Goal: Task Accomplishment & Management: Manage account settings

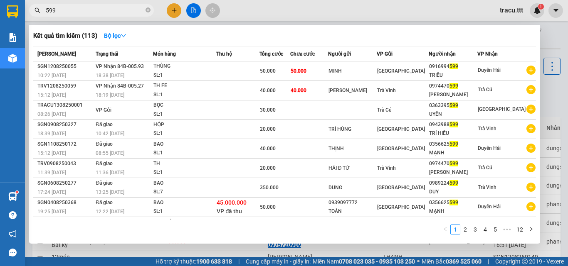
scroll to position [113, 0]
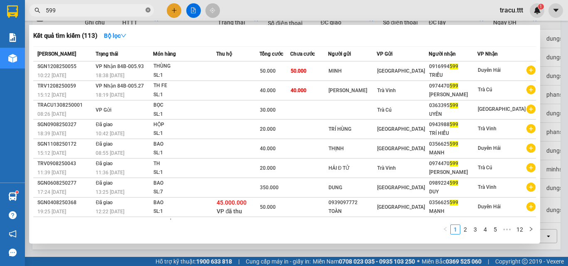
click at [148, 12] on icon "close-circle" at bounding box center [147, 9] width 5 height 5
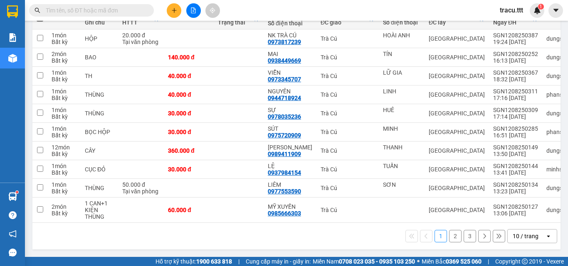
click at [120, 11] on input "text" at bounding box center [95, 10] width 98 height 9
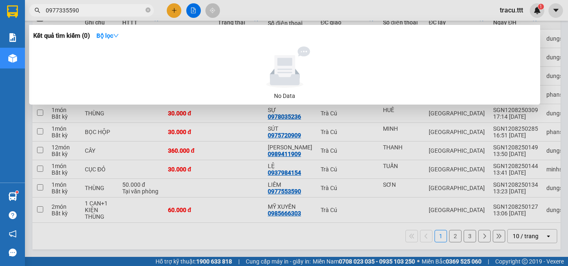
click at [71, 8] on input "0977335590" at bounding box center [95, 10] width 98 height 9
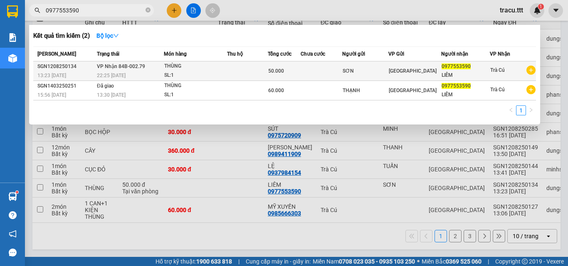
type input "0977553590"
click at [177, 71] on div "SL: 1" at bounding box center [195, 75] width 62 height 9
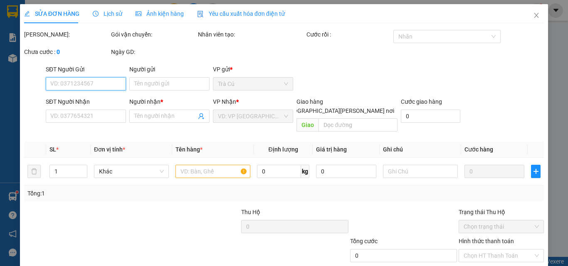
type input "SƠN"
type input "0977553590"
type input "LIÊM"
type input "50.000"
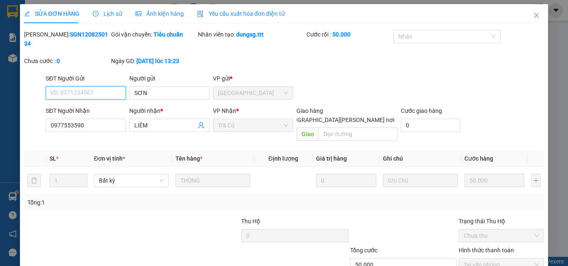
scroll to position [43, 0]
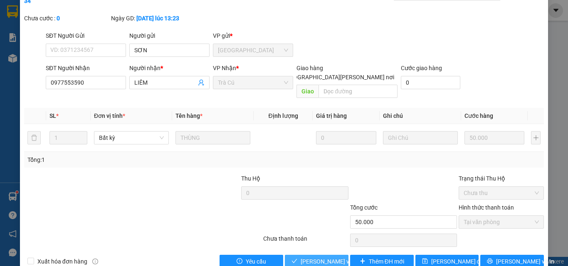
click at [326, 257] on span "[PERSON_NAME] và [PERSON_NAME] hàng" at bounding box center [357, 261] width 112 height 9
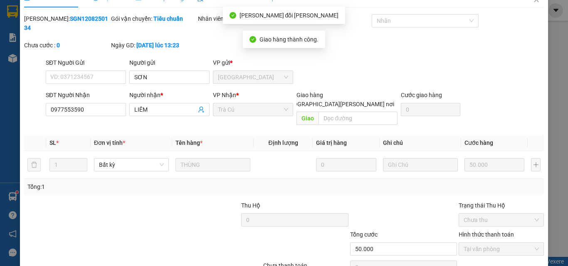
scroll to position [0, 0]
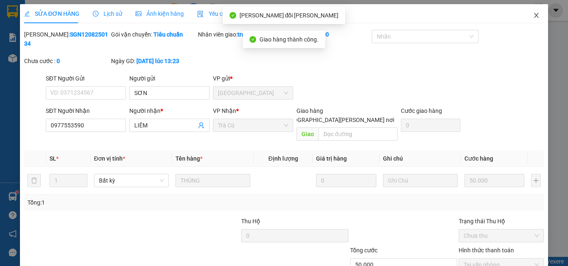
click at [534, 14] on span "Close" at bounding box center [536, 15] width 23 height 23
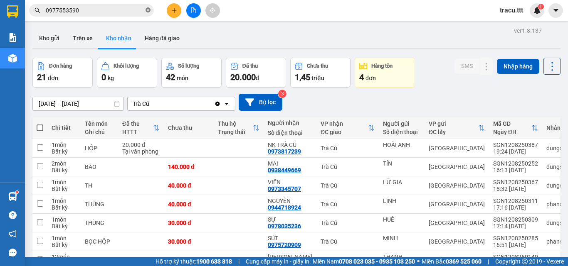
click at [148, 10] on icon "close-circle" at bounding box center [147, 9] width 5 height 5
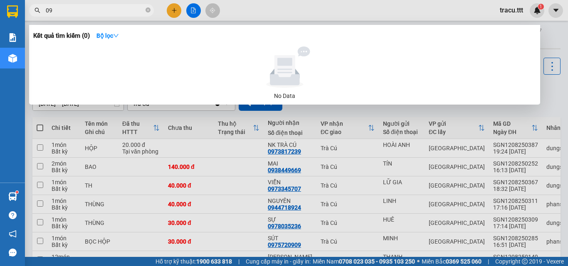
type input "0"
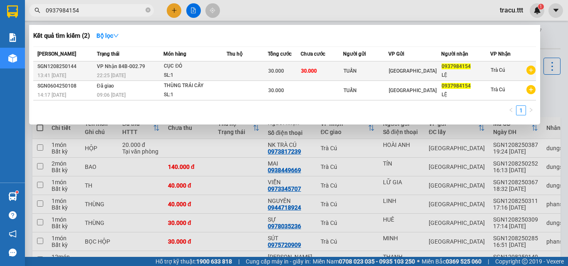
type input "0937984154"
click at [284, 69] on span "30.000" at bounding box center [276, 71] width 16 height 6
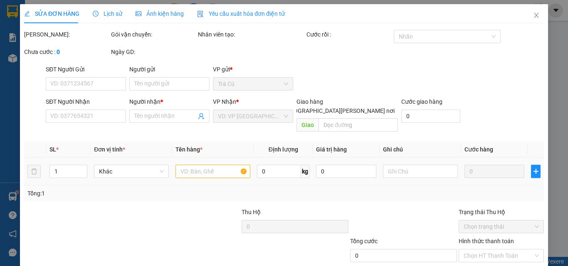
type input "TUẤN"
type input "0937984154"
type input "LỆ"
type input "30.000"
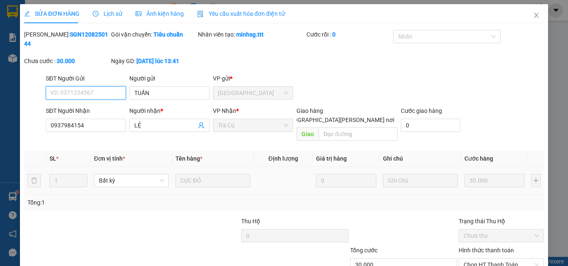
scroll to position [39, 0]
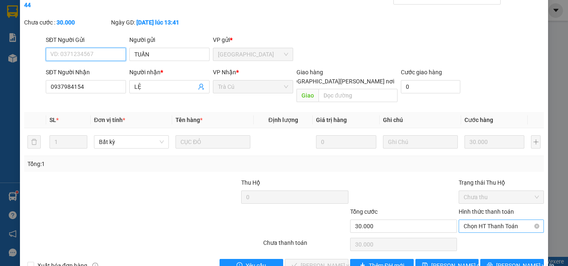
click at [463, 220] on span "Chọn HT Thanh Toán" at bounding box center [500, 226] width 75 height 12
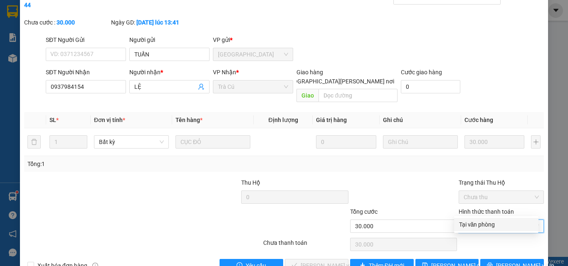
click at [464, 222] on div "Tại văn phòng" at bounding box center [496, 224] width 74 height 9
type input "0"
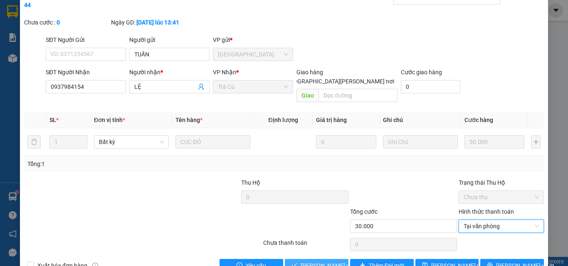
click at [310, 261] on span "[PERSON_NAME] và [PERSON_NAME] hàng" at bounding box center [357, 265] width 112 height 9
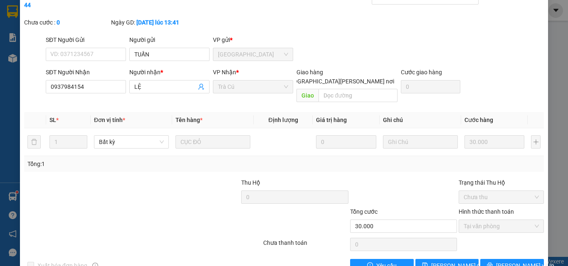
scroll to position [0, 0]
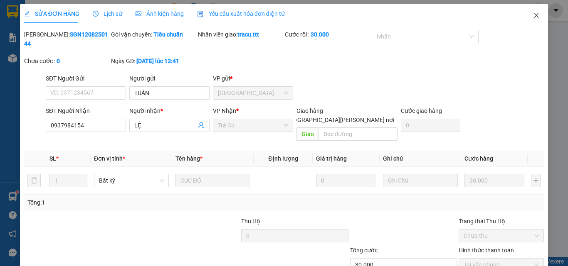
click at [534, 14] on icon "close" at bounding box center [536, 15] width 5 height 5
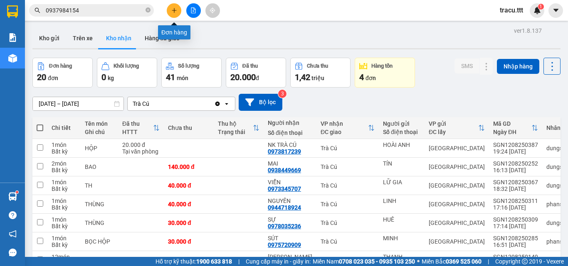
click at [171, 12] on icon "plus" at bounding box center [174, 10] width 6 height 6
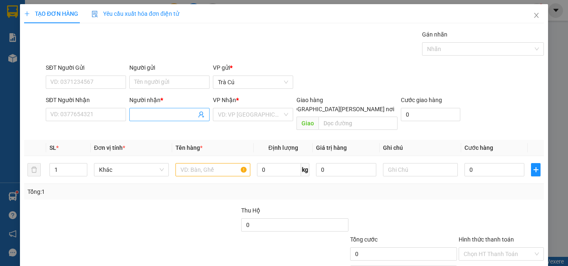
click at [169, 114] on input "Người nhận *" at bounding box center [165, 114] width 62 height 9
type input "[PERSON_NAME]"
click at [231, 113] on input "search" at bounding box center [250, 114] width 64 height 12
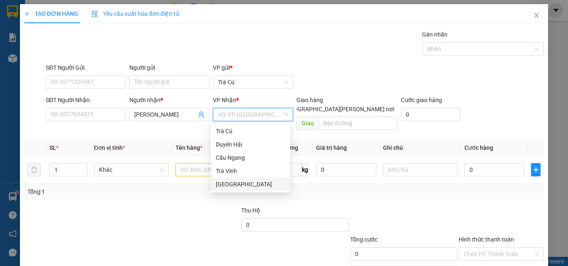
click at [225, 182] on div "[GEOGRAPHIC_DATA]" at bounding box center [250, 184] width 69 height 9
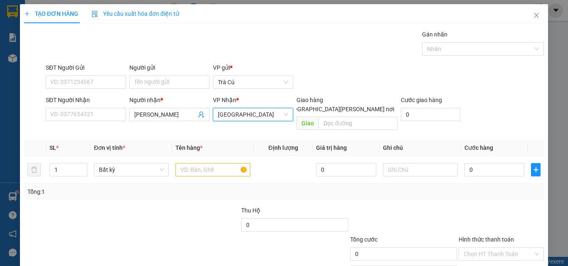
click at [246, 114] on span "[GEOGRAPHIC_DATA]" at bounding box center [253, 114] width 70 height 12
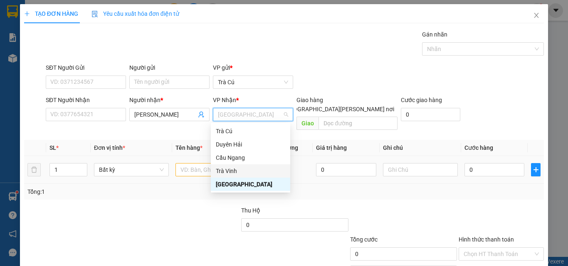
drag, startPoint x: 232, startPoint y: 168, endPoint x: 204, endPoint y: 159, distance: 29.9
click at [232, 168] on div "Trà Vinh" at bounding box center [250, 171] width 69 height 9
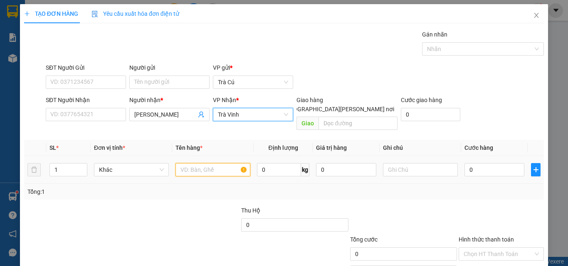
click at [204, 163] on input "text" at bounding box center [212, 169] width 75 height 13
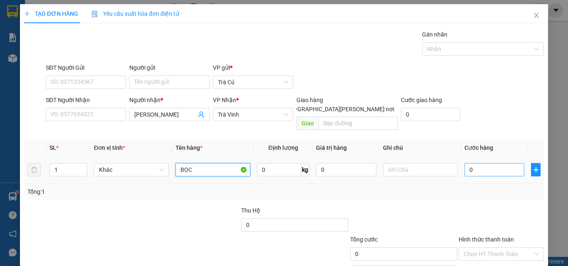
type input "BỌC"
click at [473, 165] on input "0" at bounding box center [494, 169] width 60 height 13
click at [488, 248] on input "Hình thức thanh toán" at bounding box center [497, 254] width 69 height 12
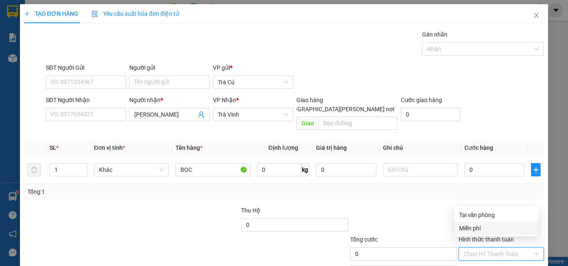
click at [488, 228] on div "Miễn phí" at bounding box center [496, 228] width 74 height 9
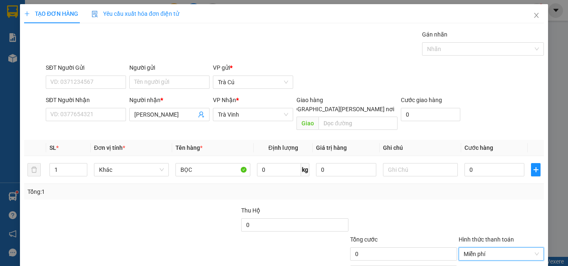
scroll to position [41, 0]
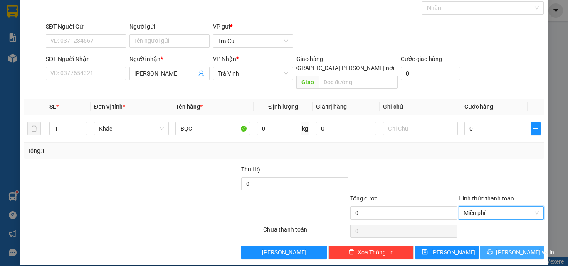
click at [504, 248] on span "[PERSON_NAME] và In" at bounding box center [525, 252] width 58 height 9
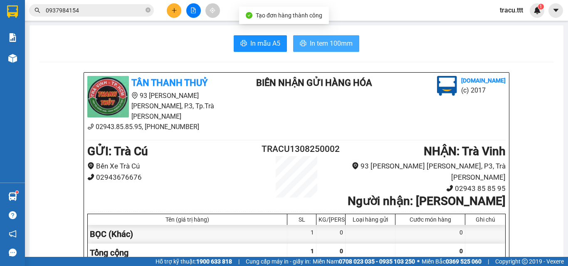
click at [325, 37] on button "In tem 100mm" at bounding box center [326, 43] width 66 height 17
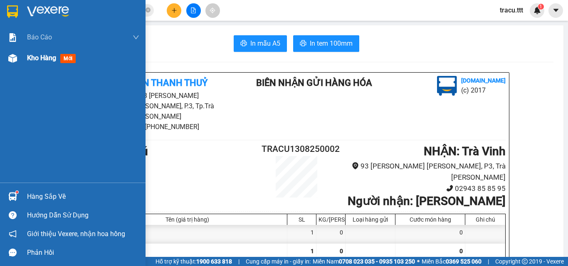
click at [39, 61] on span "Kho hàng" at bounding box center [41, 58] width 29 height 8
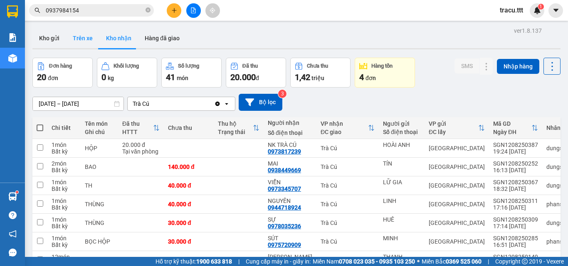
click at [85, 47] on button "Trên xe" at bounding box center [82, 38] width 33 height 20
type input "[DATE] – [DATE]"
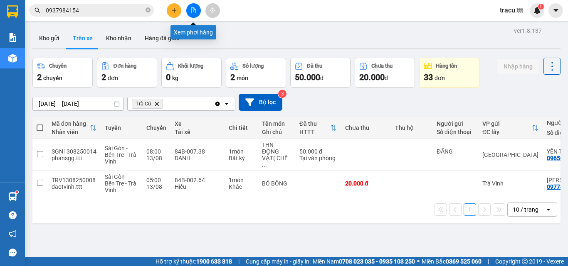
click at [197, 10] on button at bounding box center [193, 10] width 15 height 15
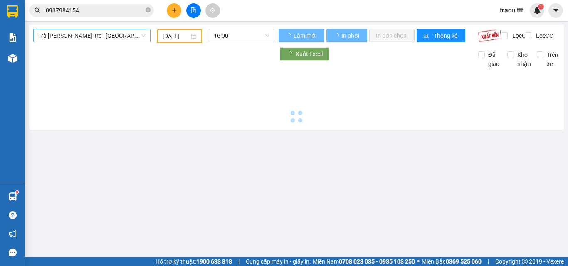
click at [101, 34] on span "Trà [PERSON_NAME] Tre - [GEOGRAPHIC_DATA]" at bounding box center [91, 36] width 107 height 12
type input "[DATE]"
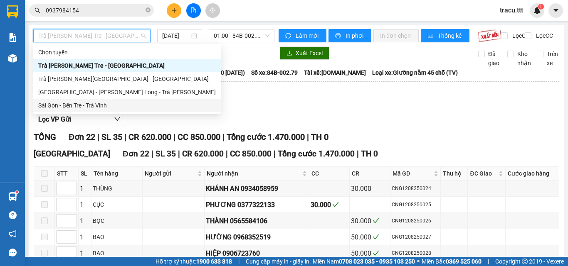
click at [98, 109] on div "Sài Gòn - Bến Tre - Trà Vinh" at bounding box center [126, 105] width 177 height 9
type input "[DATE]"
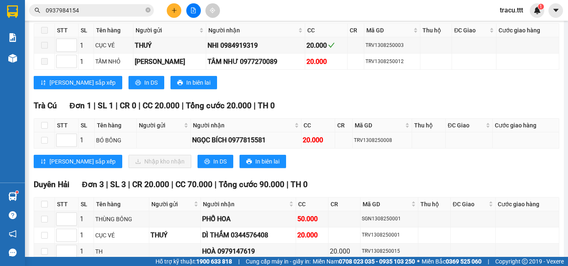
scroll to position [291, 0]
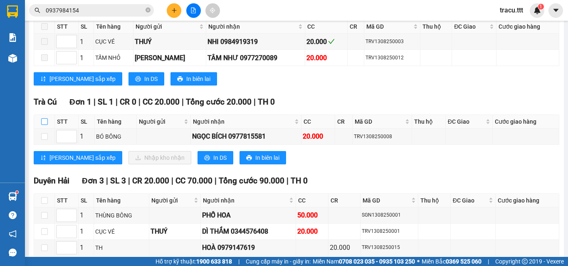
click at [41, 125] on input "checkbox" at bounding box center [44, 121] width 7 height 7
checkbox input "true"
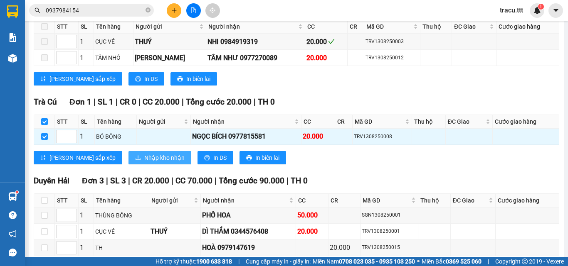
click at [144, 163] on span "Nhập kho nhận" at bounding box center [164, 157] width 40 height 9
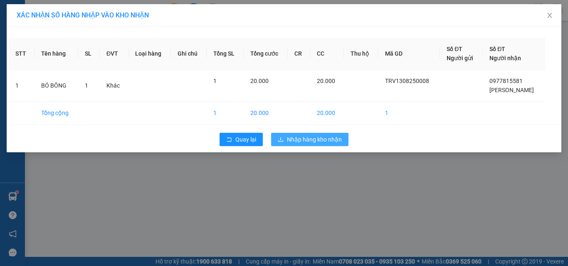
click at [294, 141] on span "Nhập hàng kho nhận" at bounding box center [314, 139] width 55 height 9
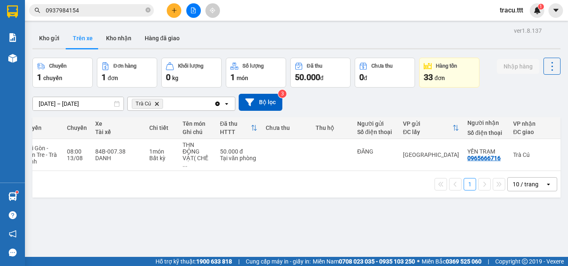
scroll to position [0, 123]
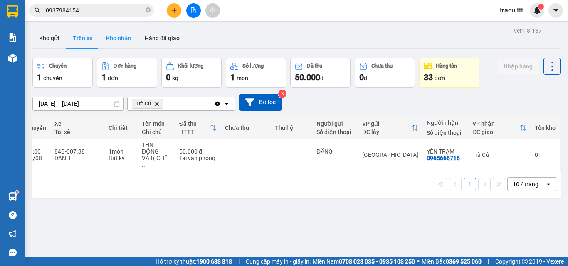
click at [114, 36] on button "Kho nhận" at bounding box center [118, 38] width 39 height 20
type input "[DATE] – [DATE]"
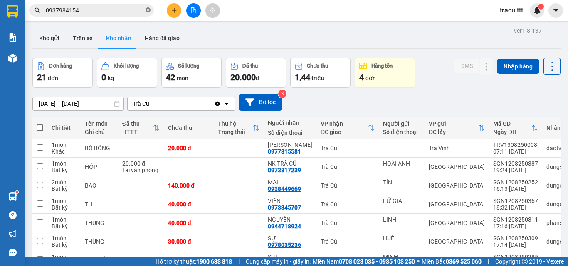
click at [149, 11] on icon "close-circle" at bounding box center [147, 9] width 5 height 5
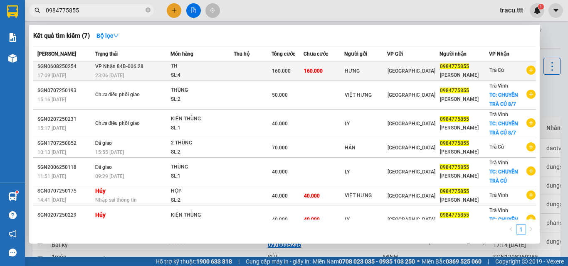
type input "0984775855"
click at [157, 76] on div "23:06 [DATE]" at bounding box center [132, 75] width 75 height 9
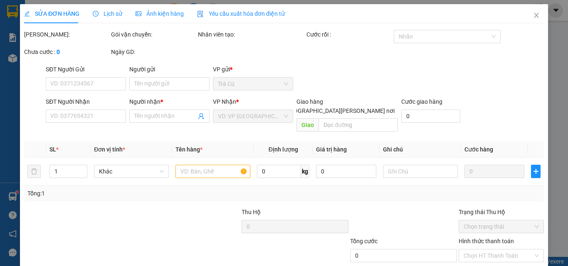
type input "HƯNG"
type input "0984775855"
type input "[PERSON_NAME]"
type input "160.000"
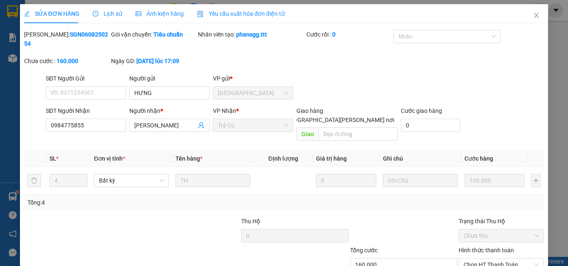
click at [106, 16] on span "Lịch sử" at bounding box center [108, 13] width 30 height 7
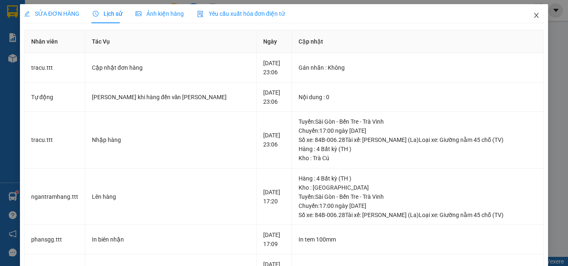
click at [533, 13] on icon "close" at bounding box center [536, 15] width 7 height 7
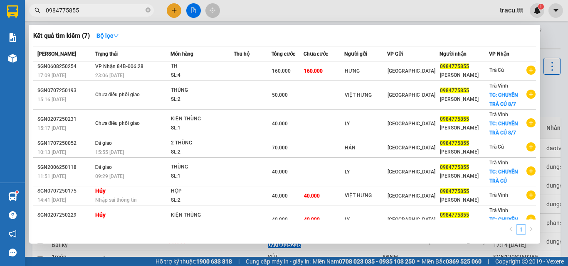
click at [90, 12] on input "0984775855" at bounding box center [95, 10] width 98 height 9
click at [147, 12] on icon "close-circle" at bounding box center [147, 9] width 5 height 5
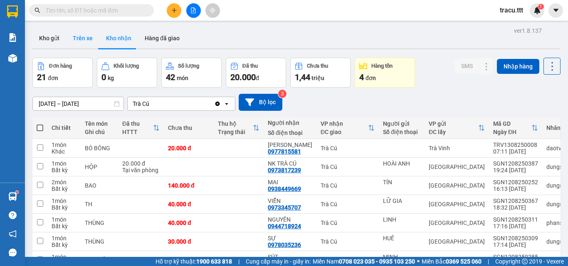
click at [87, 37] on button "Trên xe" at bounding box center [82, 38] width 33 height 20
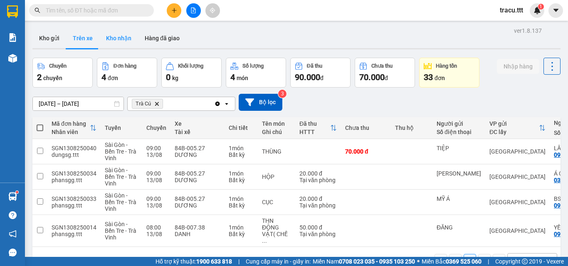
click at [126, 40] on button "Kho nhận" at bounding box center [118, 38] width 39 height 20
type input "[DATE] – [DATE]"
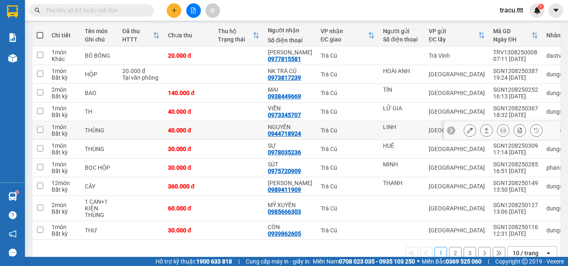
scroll to position [113, 0]
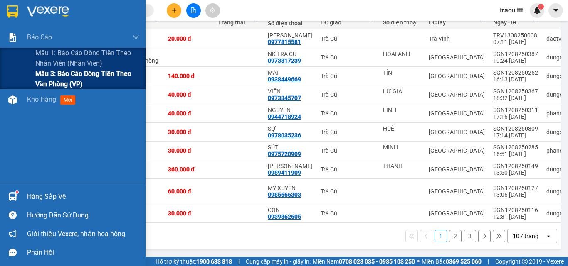
click at [45, 73] on span "Mẫu 3: Báo cáo dòng tiền theo văn phòng (VP)" at bounding box center [87, 79] width 104 height 21
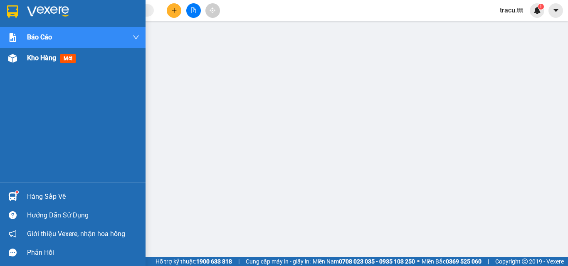
click at [39, 60] on span "Kho hàng" at bounding box center [41, 58] width 29 height 8
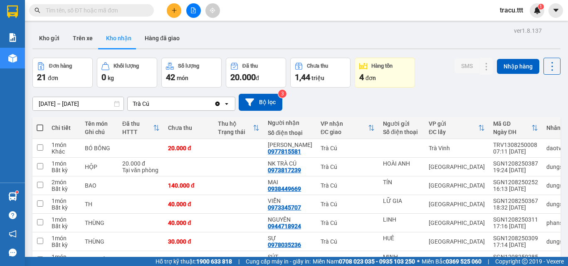
click at [141, 13] on input "text" at bounding box center [95, 10] width 98 height 9
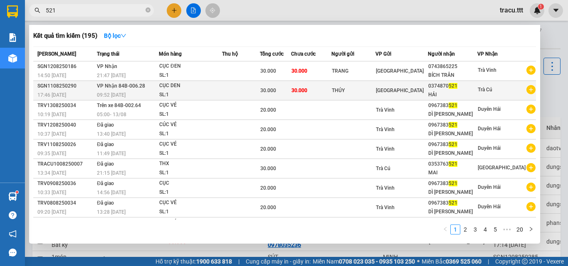
type input "521"
click at [214, 88] on div "CỤC DEN" at bounding box center [190, 85] width 62 height 9
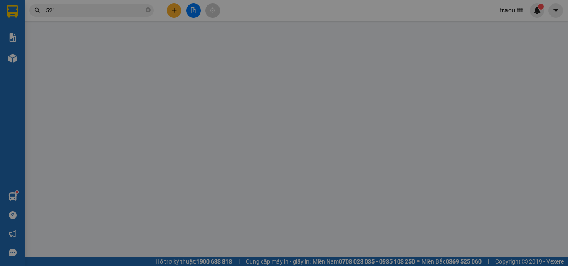
type input "THÚY"
type input "0374870521"
type input "HẢI"
type input "30.000"
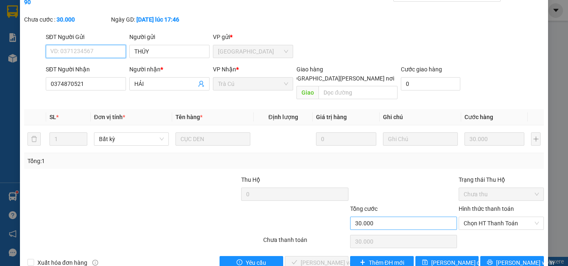
scroll to position [43, 0]
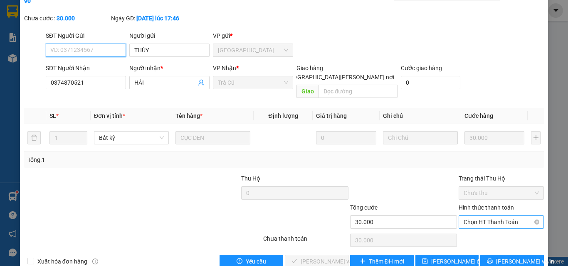
click at [466, 216] on span "Chọn HT Thanh Toán" at bounding box center [500, 222] width 75 height 12
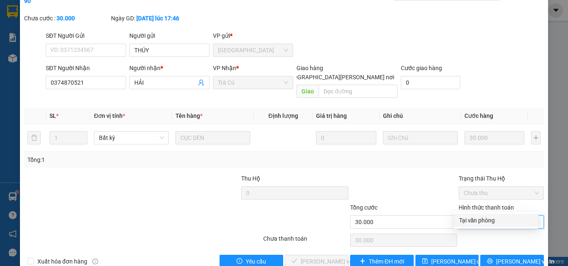
click at [467, 222] on div "Tại văn phòng" at bounding box center [496, 220] width 74 height 9
type input "0"
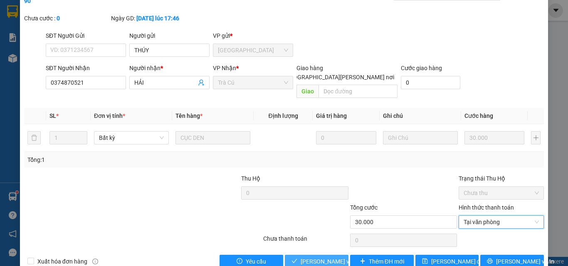
click at [329, 257] on span "[PERSON_NAME] và [PERSON_NAME] hàng" at bounding box center [357, 261] width 112 height 9
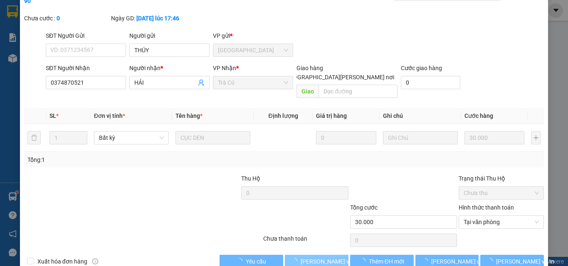
scroll to position [1, 0]
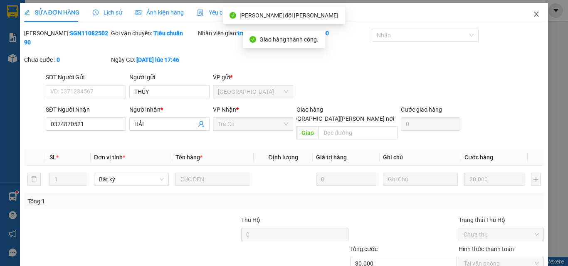
click at [534, 15] on span "Close" at bounding box center [536, 14] width 23 height 23
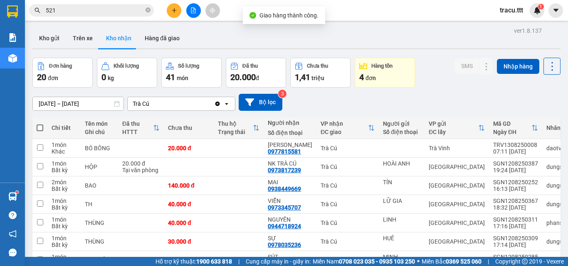
click at [178, 11] on button at bounding box center [174, 10] width 15 height 15
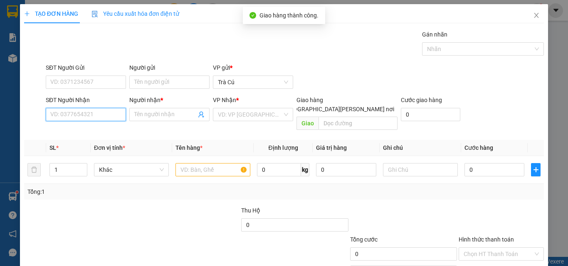
click at [111, 112] on input "SĐT Người Nhận" at bounding box center [86, 114] width 80 height 13
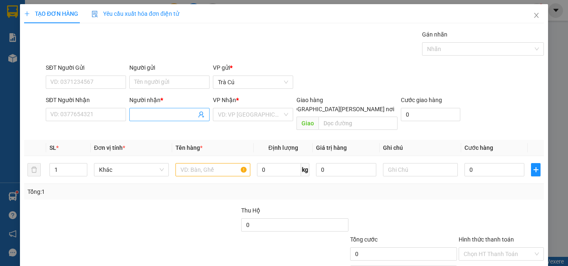
click at [147, 117] on input "Người nhận *" at bounding box center [165, 114] width 62 height 9
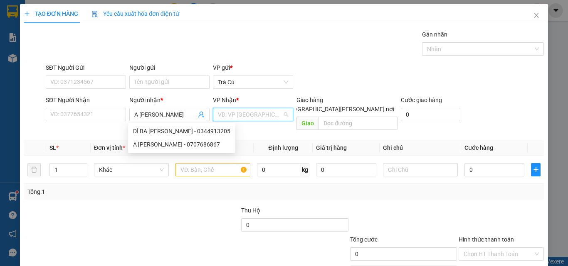
click at [232, 112] on input "search" at bounding box center [250, 114] width 64 height 12
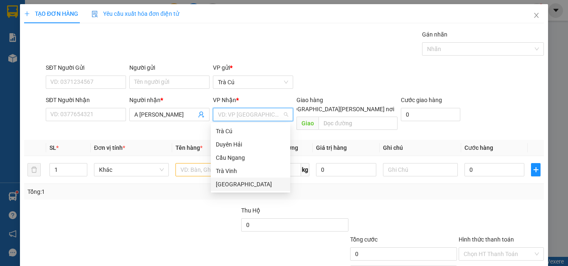
click at [233, 184] on div "[GEOGRAPHIC_DATA]" at bounding box center [250, 184] width 69 height 9
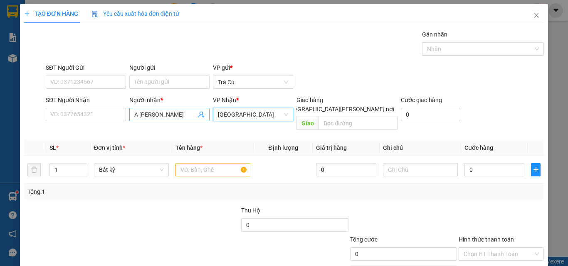
click at [173, 118] on input "A [PERSON_NAME]" at bounding box center [165, 114] width 62 height 9
type input "A [PERSON_NAME] chuyển"
click at [207, 163] on input "text" at bounding box center [212, 169] width 75 height 13
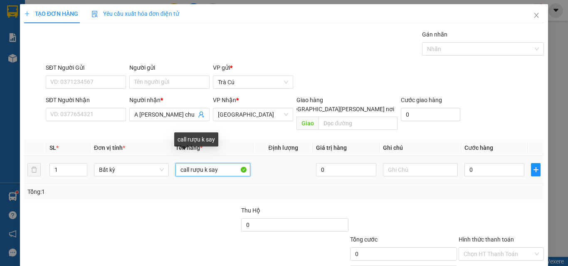
click at [221, 164] on input "call rượu k say" at bounding box center [212, 169] width 75 height 13
type input "c"
type input "CALL RƯỢU"
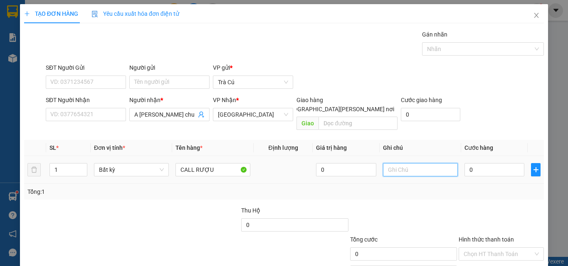
click at [419, 163] on input "text" at bounding box center [420, 169] width 75 height 13
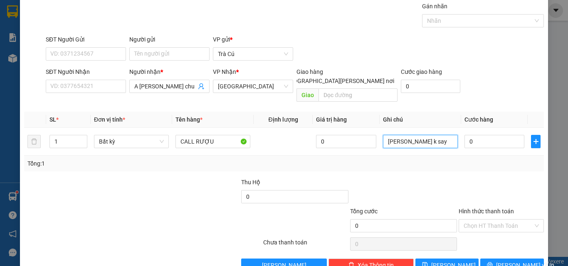
scroll to position [41, 0]
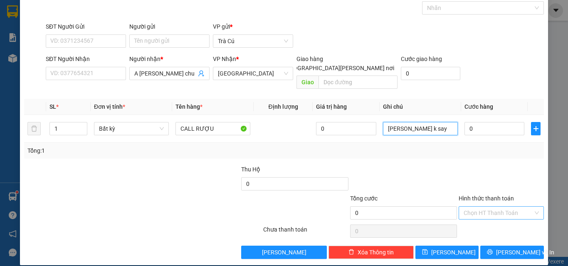
type input "[PERSON_NAME] k say"
drag, startPoint x: 492, startPoint y: 202, endPoint x: 499, endPoint y: 212, distance: 12.1
click at [492, 207] on input "Hình thức thanh toán" at bounding box center [497, 213] width 69 height 12
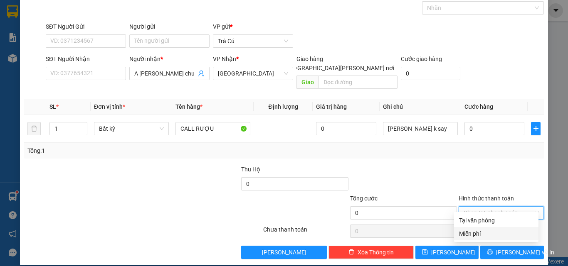
click at [496, 233] on div "Miễn phí" at bounding box center [496, 233] width 74 height 9
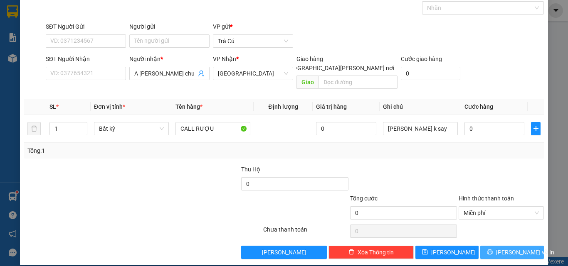
click at [493, 249] on icon "printer" at bounding box center [490, 252] width 6 height 6
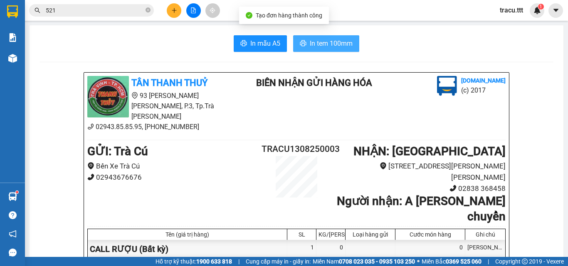
click at [323, 49] on button "In tem 100mm" at bounding box center [326, 43] width 66 height 17
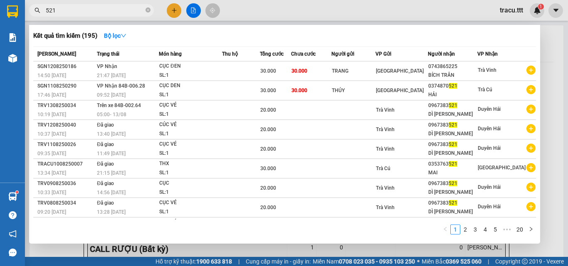
click at [145, 9] on span "521" at bounding box center [91, 10] width 125 height 12
click at [148, 10] on icon "close-circle" at bounding box center [147, 9] width 5 height 5
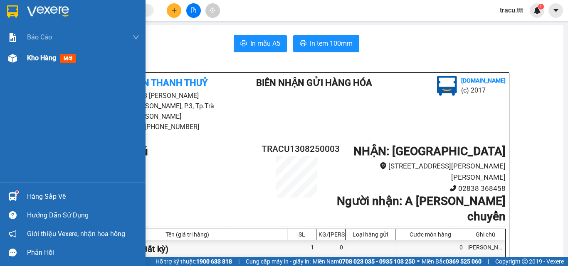
click at [40, 61] on span "Kho hàng" at bounding box center [41, 58] width 29 height 8
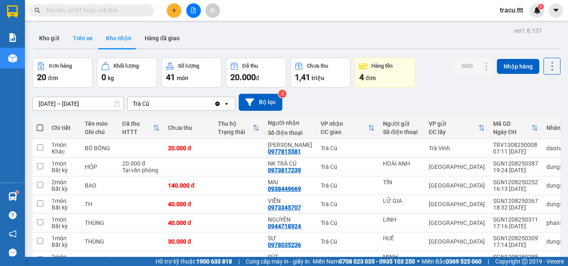
click at [81, 41] on button "Trên xe" at bounding box center [82, 38] width 33 height 20
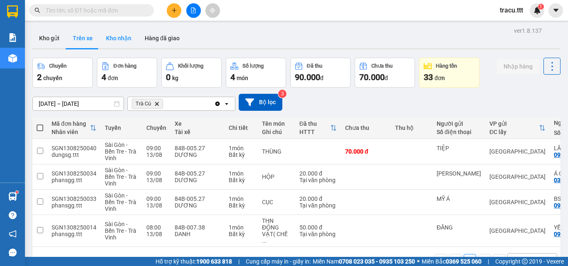
click at [109, 43] on button "Kho nhận" at bounding box center [118, 38] width 39 height 20
type input "[DATE] – [DATE]"
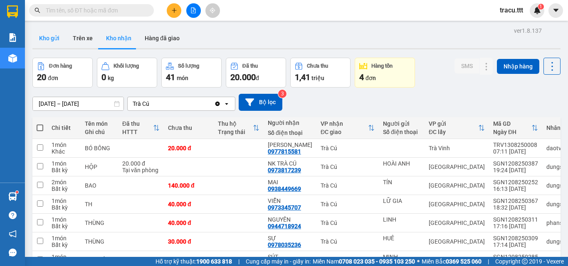
click at [54, 37] on button "Kho gửi" at bounding box center [49, 38] width 34 height 20
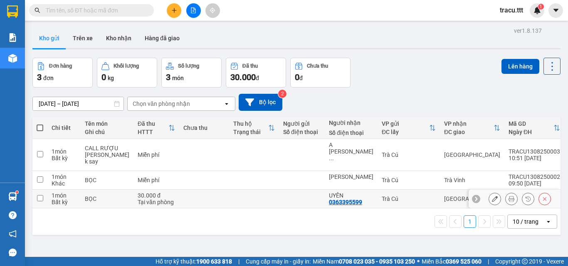
click at [41, 195] on input "checkbox" at bounding box center [40, 198] width 6 height 6
checkbox input "true"
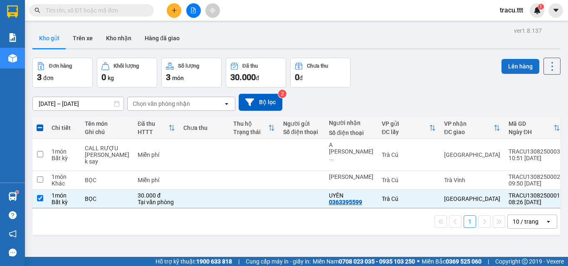
click at [510, 66] on button "Lên hàng" at bounding box center [520, 66] width 38 height 15
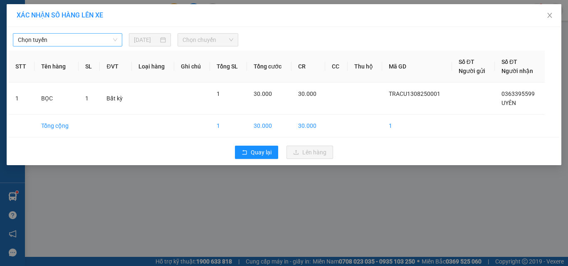
click at [86, 43] on span "Chọn tuyến" at bounding box center [67, 40] width 99 height 12
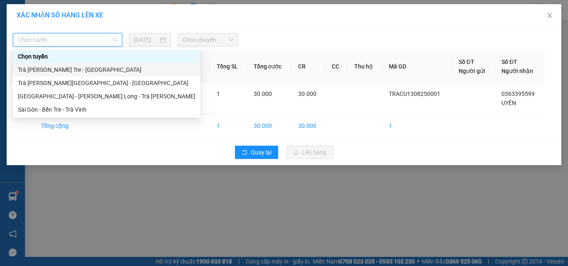
click at [83, 75] on div "Trà [PERSON_NAME] Tre - [GEOGRAPHIC_DATA]" at bounding box center [106, 69] width 187 height 13
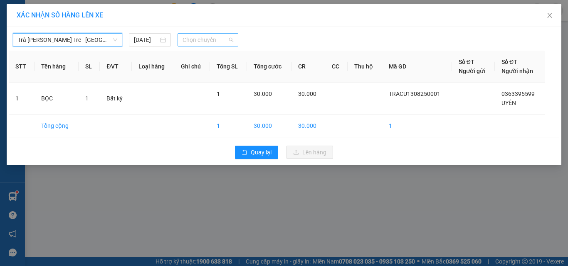
click at [206, 39] on span "Chọn chuyến" at bounding box center [207, 40] width 51 height 12
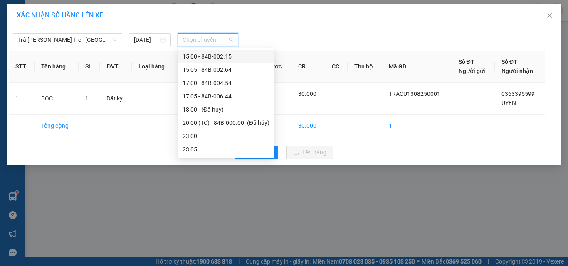
scroll to position [158, 0]
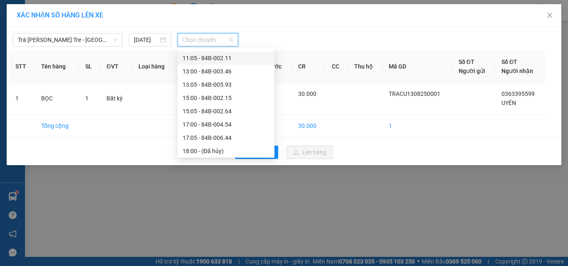
click at [210, 62] on div "11:05 - 84B-002.11" at bounding box center [225, 58] width 87 height 9
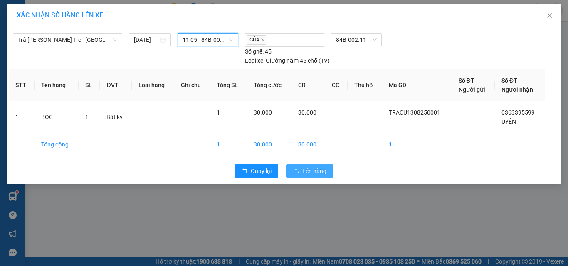
click at [321, 175] on span "Lên hàng" at bounding box center [314, 171] width 24 height 9
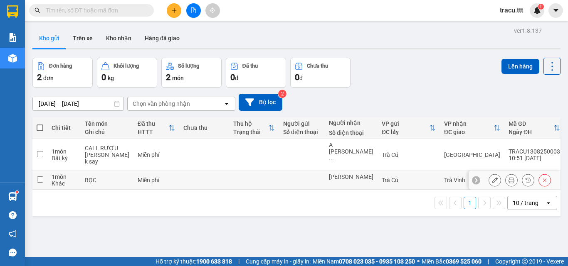
click at [40, 177] on input "checkbox" at bounding box center [40, 180] width 6 height 6
checkbox input "true"
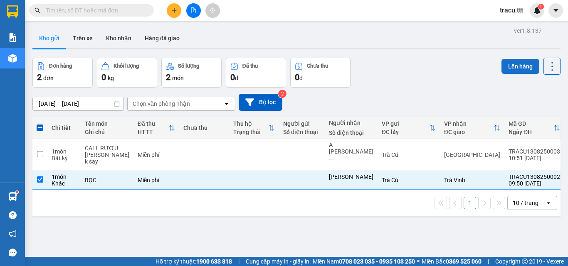
click at [510, 62] on button "Lên hàng" at bounding box center [520, 66] width 38 height 15
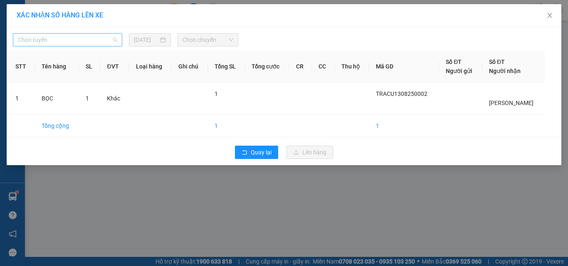
click at [107, 38] on span "Chọn tuyến" at bounding box center [67, 40] width 99 height 12
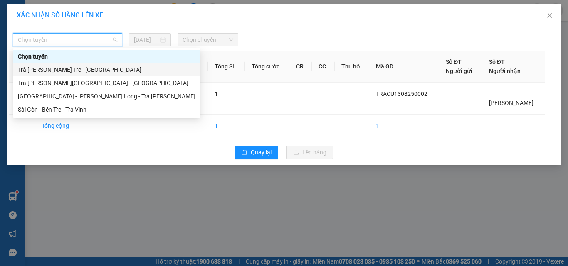
click at [87, 72] on div "Trà [PERSON_NAME] Tre - [GEOGRAPHIC_DATA]" at bounding box center [106, 69] width 177 height 9
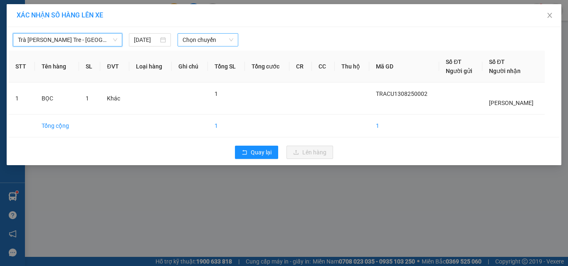
click at [209, 39] on span "Chọn chuyến" at bounding box center [207, 40] width 51 height 12
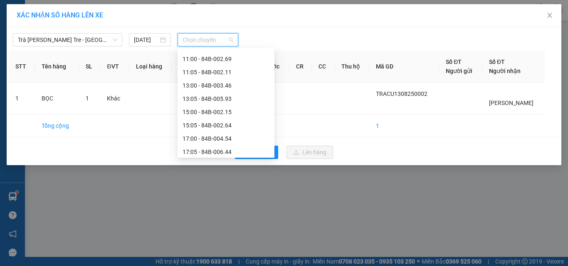
scroll to position [75, 0]
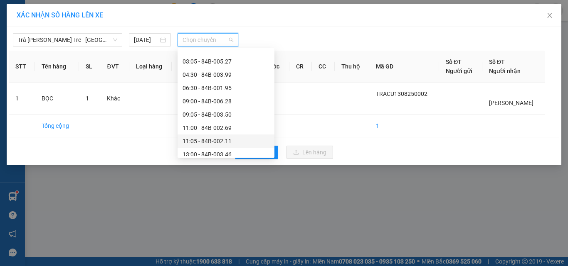
click at [218, 140] on div "11:05 - 84B-002.11" at bounding box center [225, 141] width 87 height 9
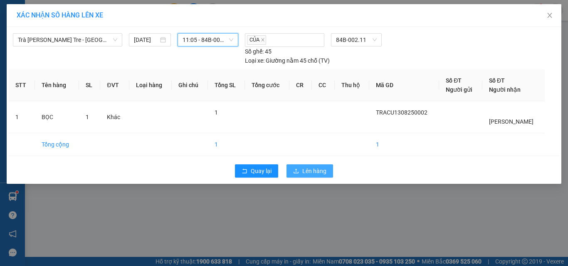
click at [306, 170] on span "Lên hàng" at bounding box center [314, 171] width 24 height 9
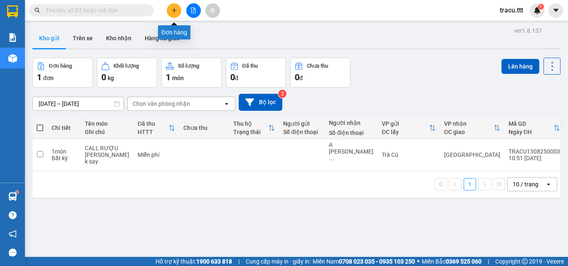
click at [173, 15] on button at bounding box center [174, 10] width 15 height 15
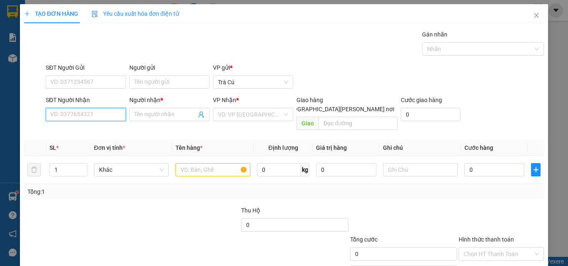
click at [110, 114] on input "SĐT Người Nhận" at bounding box center [86, 114] width 80 height 13
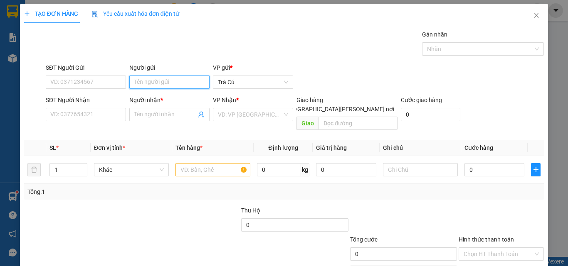
click at [159, 78] on input "Người gửi" at bounding box center [169, 82] width 80 height 13
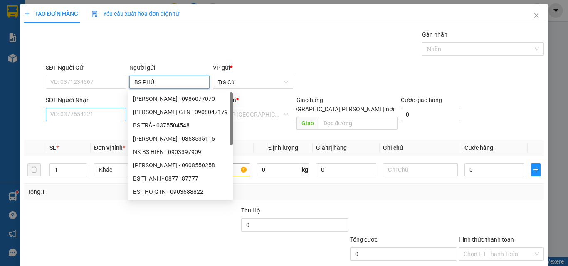
type input "BS PHÚ"
click at [96, 118] on input "SĐT Người Nhận" at bounding box center [86, 114] width 80 height 13
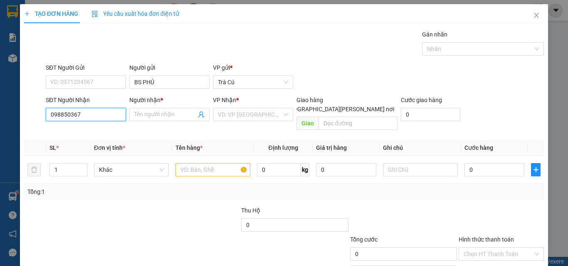
type input "0988503679"
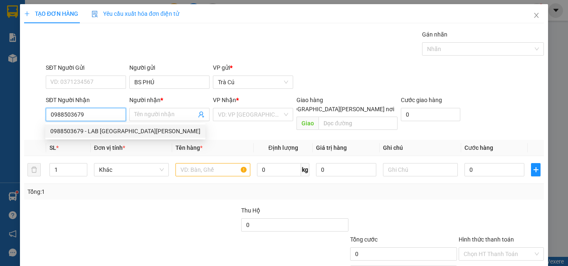
click at [100, 128] on div "0988503679 - LAB [GEOGRAPHIC_DATA][PERSON_NAME]" at bounding box center [125, 131] width 150 height 9
type input "LAB MỸ Á"
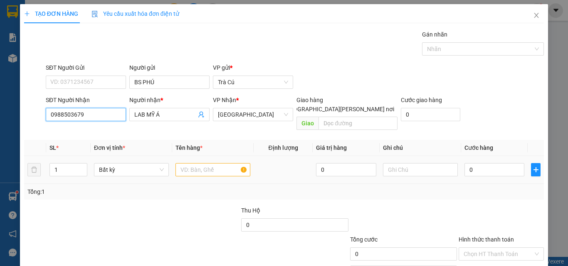
type input "0988503679"
click at [205, 165] on input "text" at bounding box center [212, 169] width 75 height 13
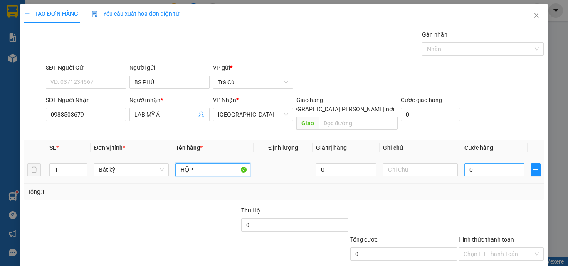
type input "HỘP"
click at [493, 165] on input "0" at bounding box center [494, 169] width 60 height 13
type input "2"
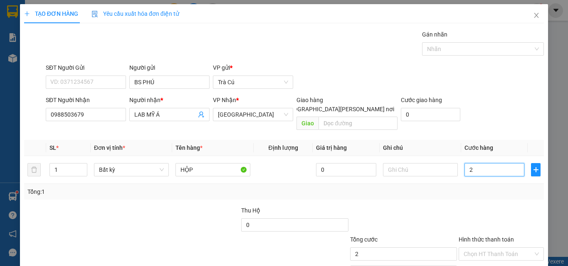
type input "20"
click at [501, 248] on input "Hình thức thanh toán" at bounding box center [497, 254] width 69 height 12
type input "20.000"
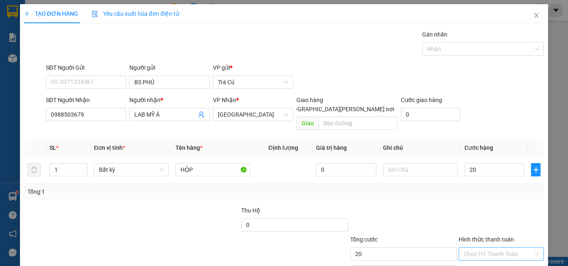
type input "20.000"
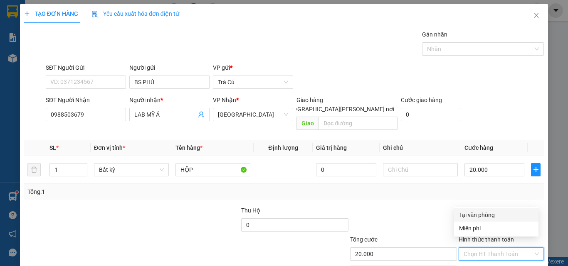
click at [485, 217] on div "Tại văn phòng" at bounding box center [496, 215] width 74 height 9
type input "0"
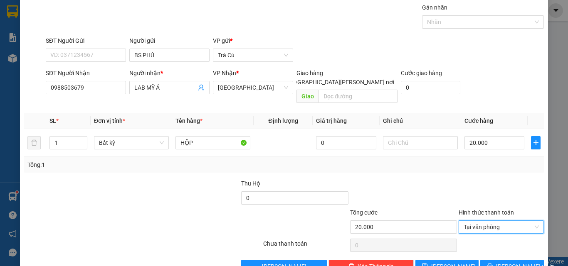
scroll to position [41, 0]
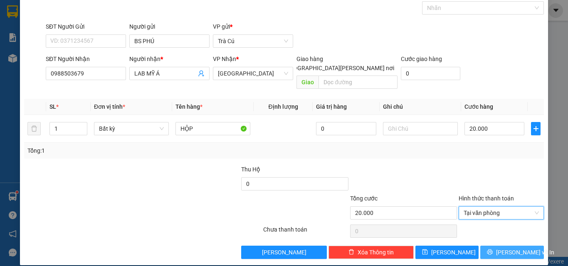
click at [496, 246] on button "[PERSON_NAME] và In" at bounding box center [512, 252] width 64 height 13
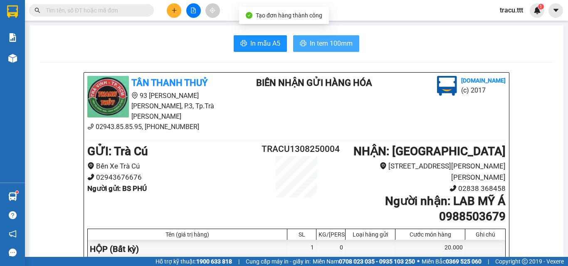
click at [331, 47] on span "In tem 100mm" at bounding box center [331, 43] width 43 height 10
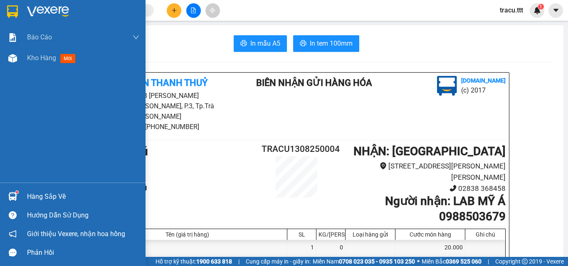
click at [21, 15] on div at bounding box center [72, 13] width 145 height 27
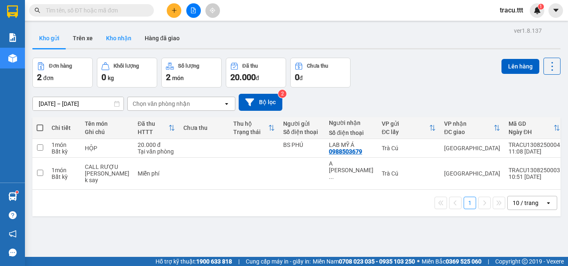
click at [123, 42] on button "Kho nhận" at bounding box center [118, 38] width 39 height 20
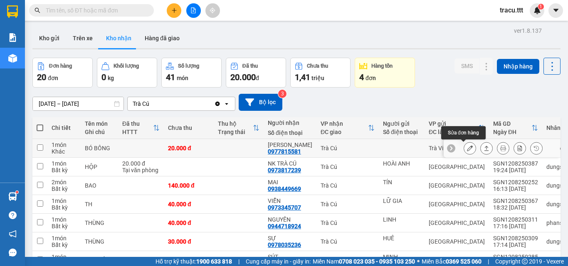
click at [464, 150] on button at bounding box center [470, 148] width 12 height 15
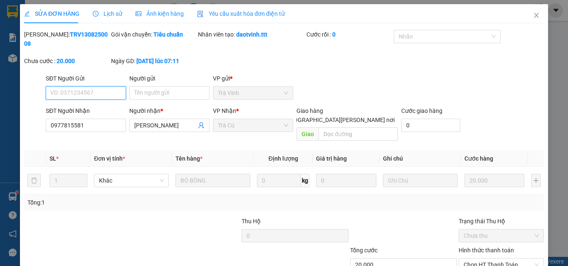
type input "0977815581"
type input "[PERSON_NAME]"
type input "20.000"
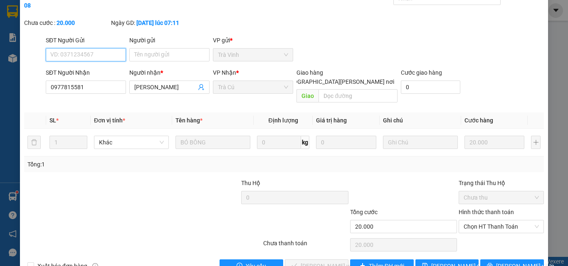
scroll to position [43, 0]
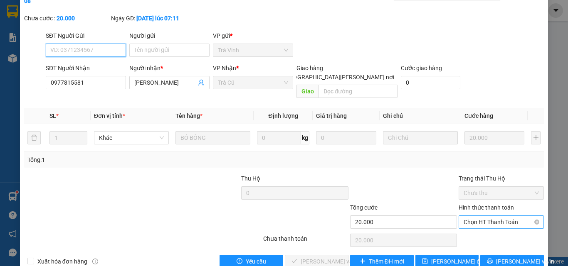
click at [496, 216] on span "Chọn HT Thanh Toán" at bounding box center [500, 222] width 75 height 12
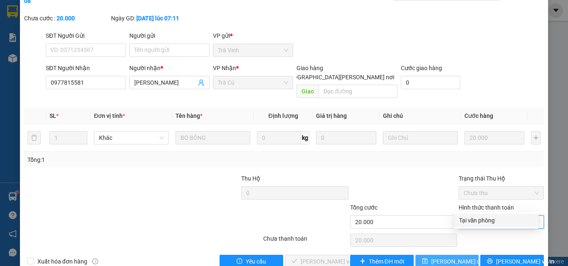
drag, startPoint x: 488, startPoint y: 219, endPoint x: 411, endPoint y: 239, distance: 79.0
click at [486, 222] on div "Tại văn phòng" at bounding box center [496, 220] width 74 height 9
type input "0"
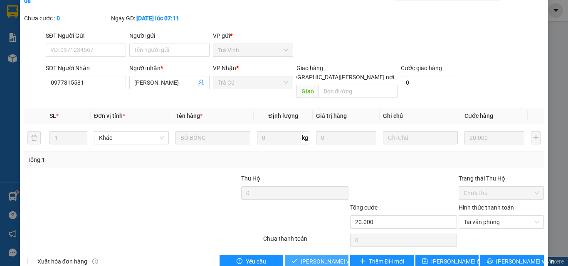
click at [318, 257] on span "[PERSON_NAME] và [PERSON_NAME] hàng" at bounding box center [357, 261] width 112 height 9
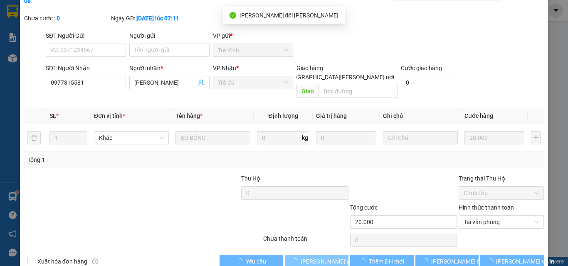
scroll to position [0, 0]
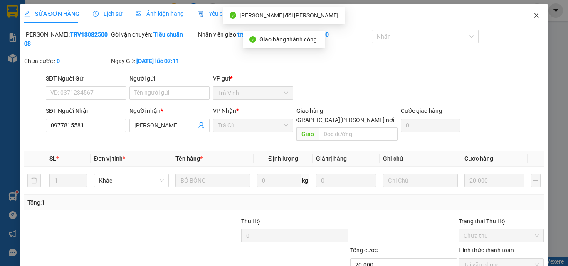
click at [534, 16] on icon "close" at bounding box center [536, 15] width 5 height 5
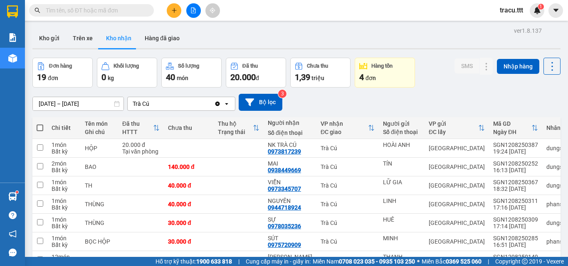
click at [121, 13] on input "text" at bounding box center [95, 10] width 98 height 9
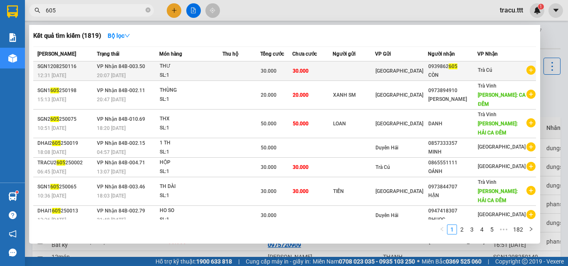
type input "605"
click at [287, 73] on div "30.000" at bounding box center [276, 71] width 31 height 9
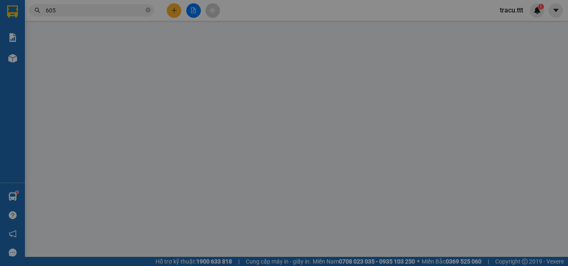
type input "0939862605"
type input "CÒN"
type input "30.000"
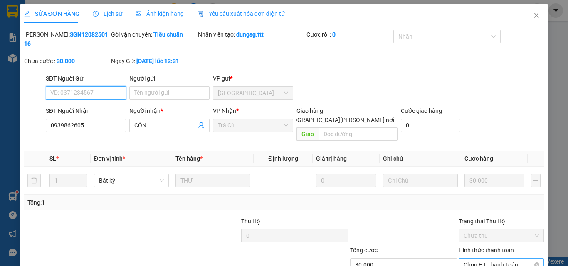
scroll to position [43, 0]
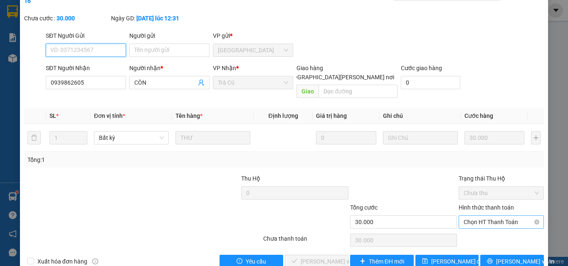
click at [483, 216] on span "Chọn HT Thanh Toán" at bounding box center [500, 222] width 75 height 12
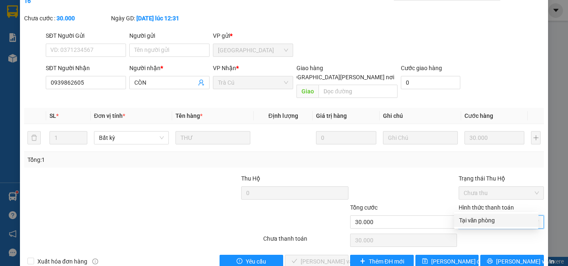
click at [464, 222] on div "Tại văn phòng" at bounding box center [496, 220] width 74 height 9
type input "0"
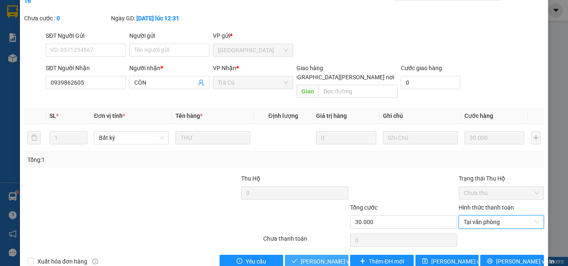
drag, startPoint x: 309, startPoint y: 245, endPoint x: 399, endPoint y: 176, distance: 113.0
click at [310, 257] on span "[PERSON_NAME] và [PERSON_NAME] hàng" at bounding box center [357, 261] width 112 height 9
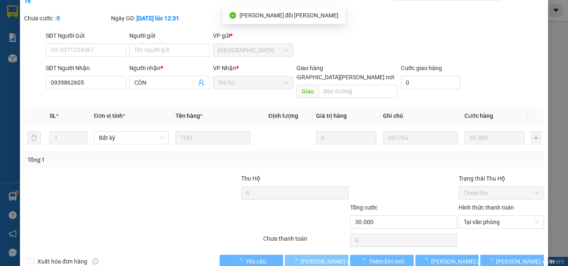
scroll to position [0, 0]
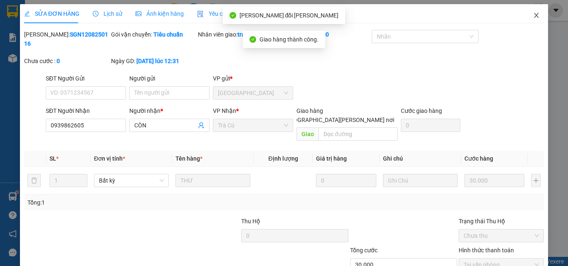
click at [533, 15] on icon "close" at bounding box center [536, 15] width 7 height 7
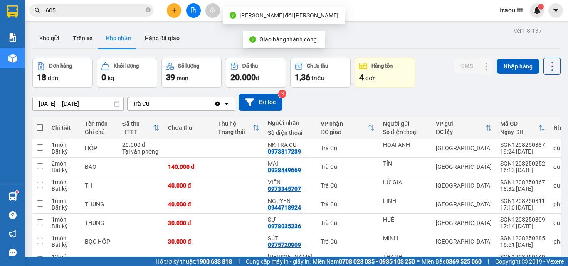
click at [145, 10] on span "605" at bounding box center [91, 10] width 125 height 12
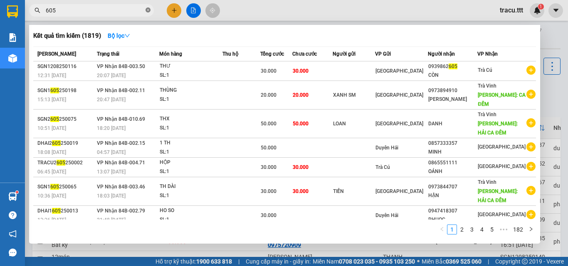
click at [147, 12] on icon "close-circle" at bounding box center [147, 9] width 5 height 5
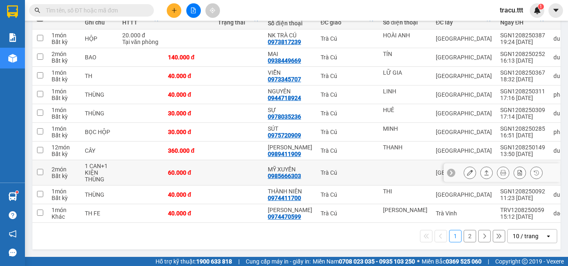
scroll to position [120, 0]
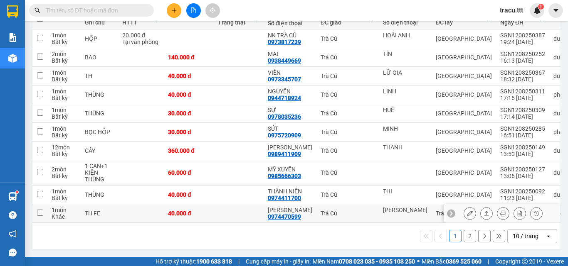
click at [467, 211] on icon at bounding box center [470, 214] width 6 height 6
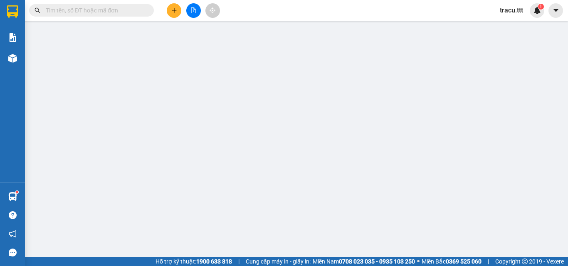
type input "[PERSON_NAME]"
type input "0974470599"
type input "[PERSON_NAME]"
type input "40.000"
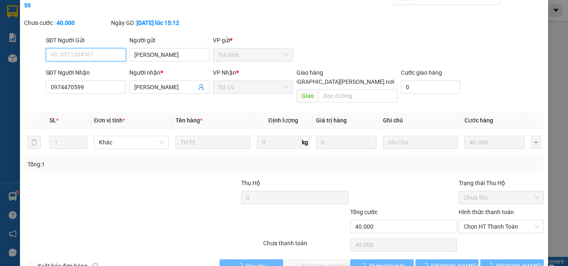
scroll to position [39, 0]
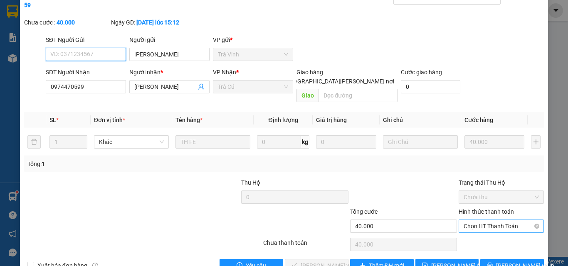
click at [469, 220] on span "Chọn HT Thanh Toán" at bounding box center [500, 226] width 75 height 12
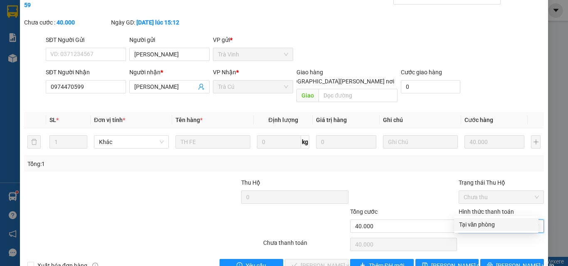
click at [470, 219] on div "Tại văn phòng" at bounding box center [496, 224] width 84 height 13
type input "0"
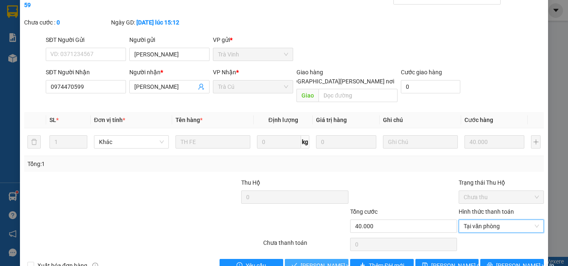
click at [329, 261] on span "[PERSON_NAME] và [PERSON_NAME] hàng" at bounding box center [357, 265] width 112 height 9
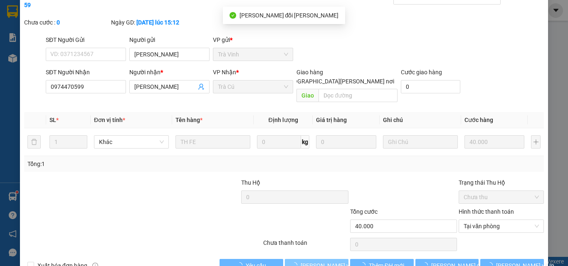
scroll to position [0, 0]
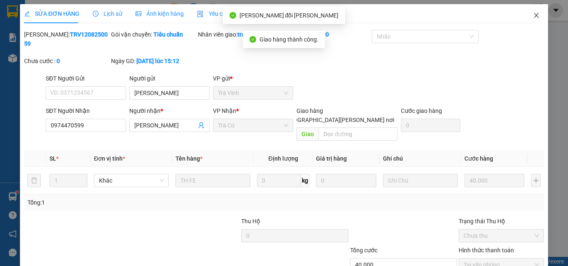
click at [533, 13] on icon "close" at bounding box center [536, 15] width 7 height 7
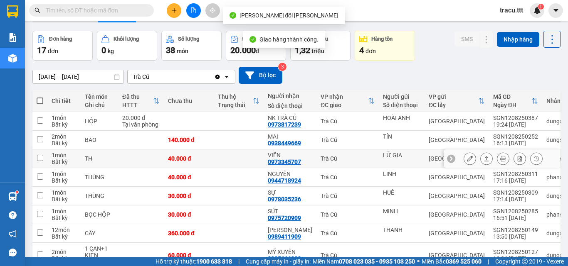
scroll to position [113, 0]
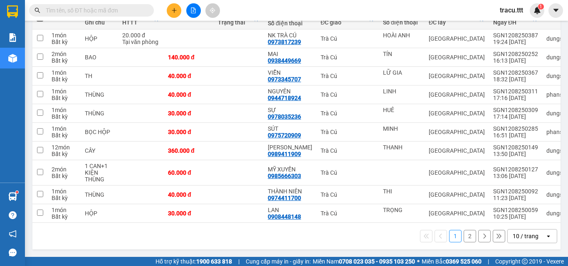
click at [463, 238] on button "2" at bounding box center [469, 236] width 12 height 12
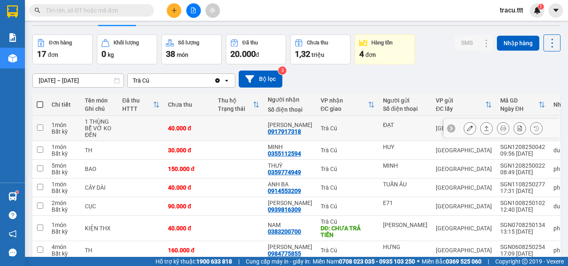
scroll to position [0, 0]
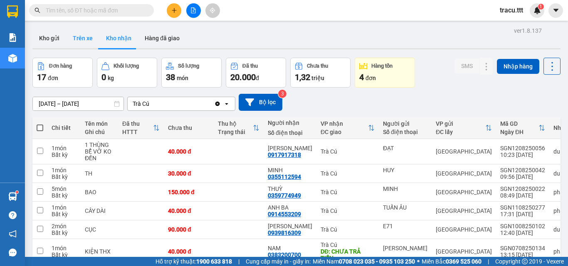
click at [86, 44] on button "Trên xe" at bounding box center [82, 38] width 33 height 20
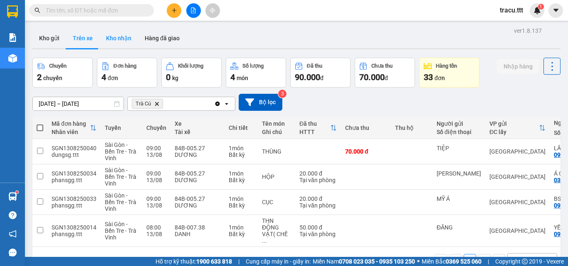
click at [113, 44] on button "Kho nhận" at bounding box center [118, 38] width 39 height 20
type input "[DATE] – [DATE]"
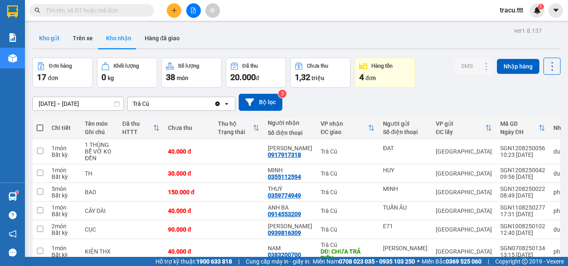
click at [61, 41] on button "Kho gửi" at bounding box center [49, 38] width 34 height 20
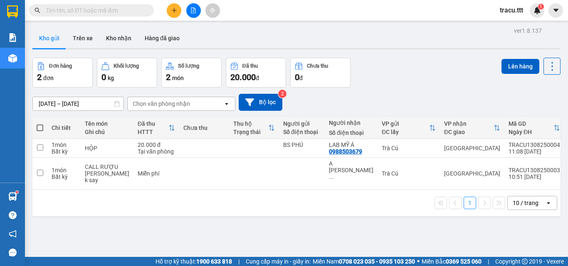
click at [40, 128] on span at bounding box center [40, 128] width 7 height 7
click at [40, 124] on input "checkbox" at bounding box center [40, 124] width 0 height 0
checkbox input "true"
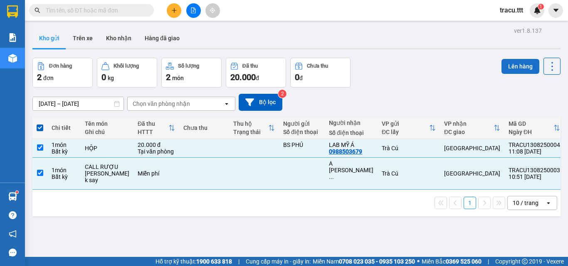
click at [503, 70] on button "Lên hàng" at bounding box center [520, 66] width 38 height 15
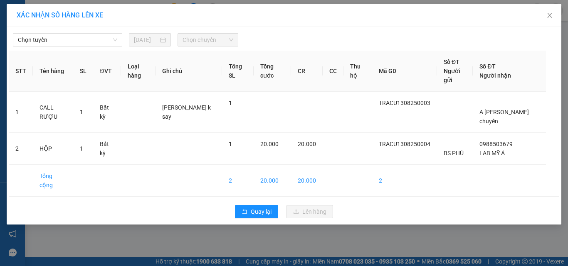
click at [83, 28] on div "[PERSON_NAME] [DATE] [PERSON_NAME] STT Tên hàng SL ĐVT [PERSON_NAME] hàng Ghi […" at bounding box center [284, 126] width 554 height 198
click at [81, 40] on span "Chọn tuyến" at bounding box center [67, 40] width 99 height 12
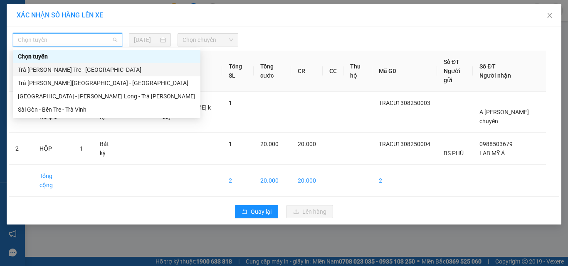
drag, startPoint x: 90, startPoint y: 69, endPoint x: 113, endPoint y: 82, distance: 26.6
click at [91, 70] on div "Trà [PERSON_NAME] Tre - [GEOGRAPHIC_DATA]" at bounding box center [106, 69] width 177 height 9
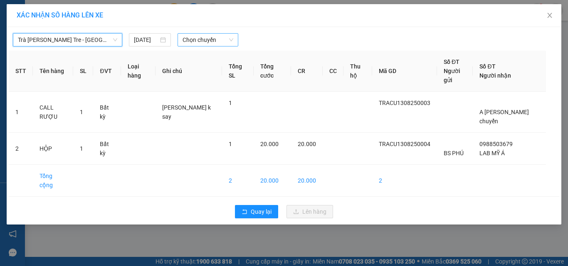
click at [214, 43] on span "Chọn chuyến" at bounding box center [207, 40] width 51 height 12
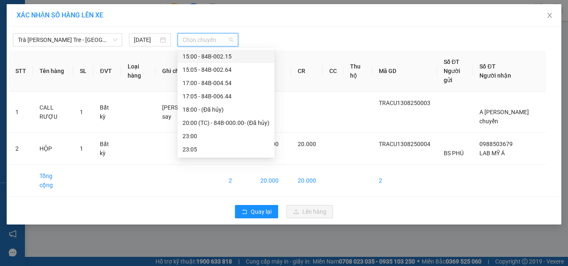
scroll to position [158, 0]
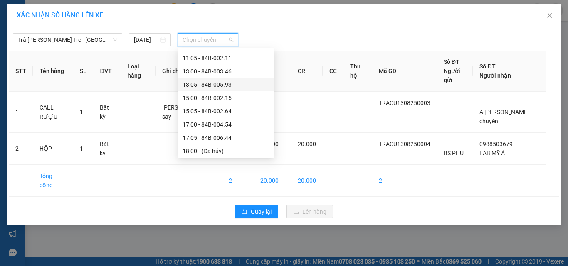
click at [204, 86] on div "13:05 - 84B-005.93" at bounding box center [225, 84] width 87 height 9
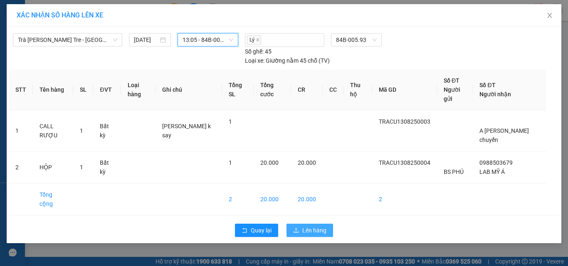
click at [301, 224] on button "Lên hàng" at bounding box center [309, 230] width 47 height 13
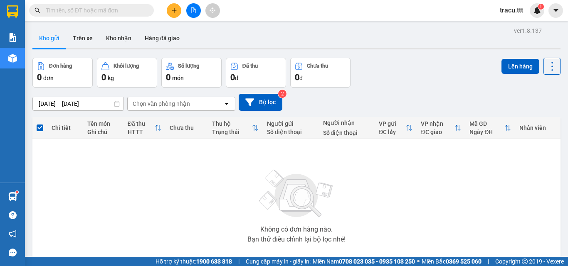
click at [102, 3] on div "Kết quả [PERSON_NAME] ( 1819 ) Bộ lọc Mã ĐH Trạng thái Món hàng Thu hộ [PERSON_…" at bounding box center [81, 10] width 162 height 15
click at [101, 7] on input "text" at bounding box center [95, 10] width 98 height 9
click at [89, 7] on input "text" at bounding box center [95, 10] width 98 height 9
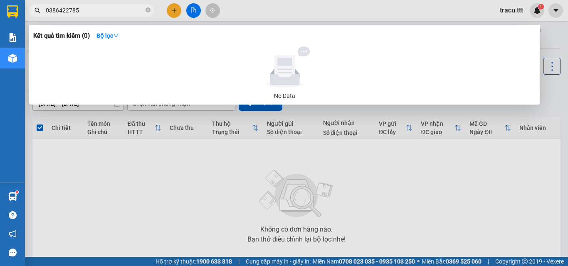
type input "0386422785"
click at [245, 12] on div at bounding box center [284, 133] width 568 height 266
click at [150, 12] on icon "close-circle" at bounding box center [147, 9] width 5 height 5
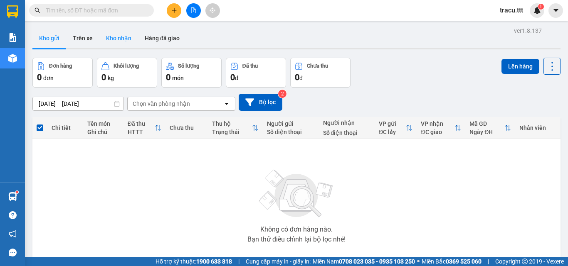
click at [118, 36] on button "Kho nhận" at bounding box center [118, 38] width 39 height 20
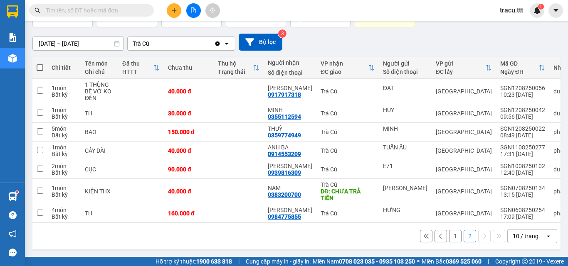
scroll to position [64, 0]
click at [105, 7] on input "text" at bounding box center [95, 10] width 98 height 9
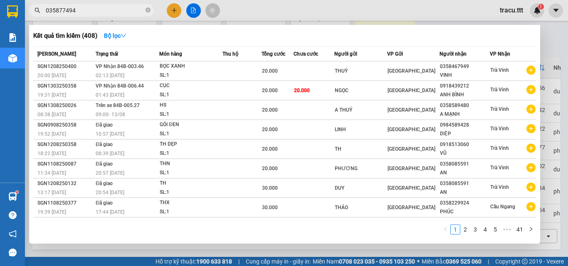
type input "0358774949"
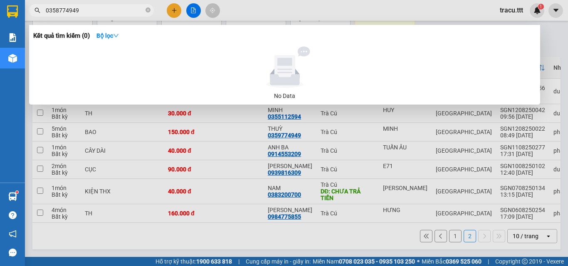
click at [148, 12] on icon "close-circle" at bounding box center [147, 9] width 5 height 5
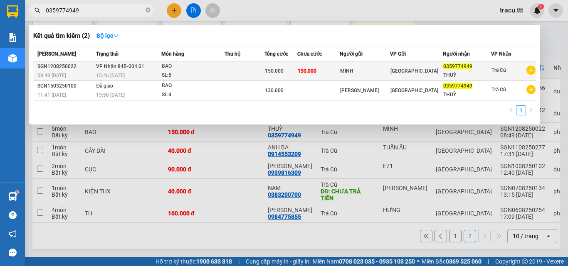
type input "0359774949"
click at [275, 77] on td "150.000" at bounding box center [280, 72] width 33 height 20
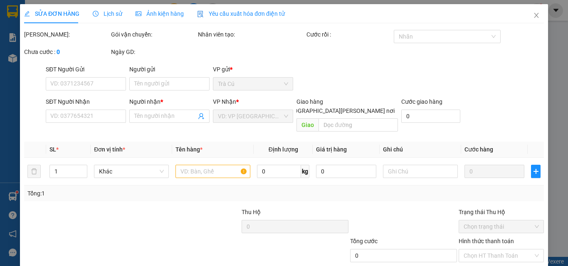
type input "MINH"
type input "0359774949"
type input "THUỲ"
type input "150.000"
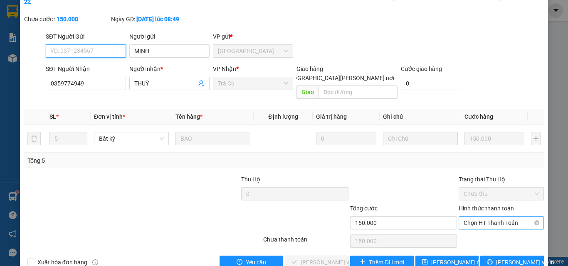
scroll to position [43, 0]
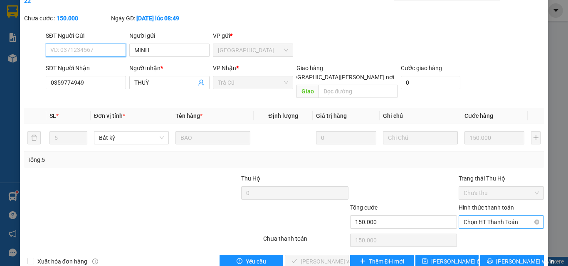
click at [481, 216] on span "Chọn HT Thanh Toán" at bounding box center [500, 222] width 75 height 12
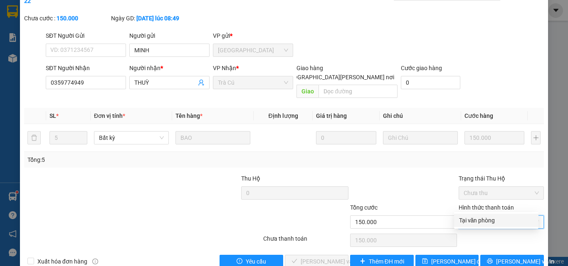
click at [481, 219] on div "Tại văn phòng" at bounding box center [496, 220] width 74 height 9
type input "0"
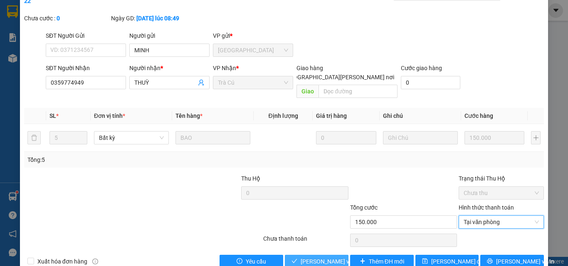
click at [311, 255] on button "[PERSON_NAME] và [PERSON_NAME] hàng" at bounding box center [317, 261] width 64 height 13
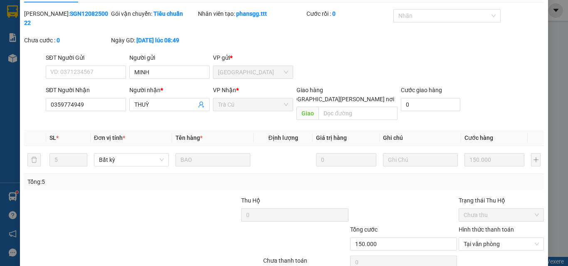
scroll to position [1, 0]
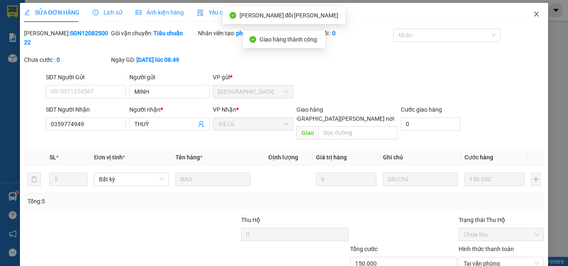
click at [535, 13] on span "Close" at bounding box center [536, 14] width 23 height 23
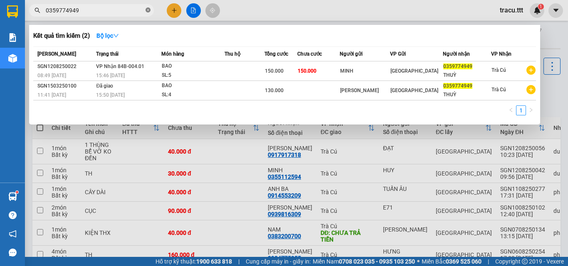
click at [148, 10] on icon "close-circle" at bounding box center [147, 9] width 5 height 5
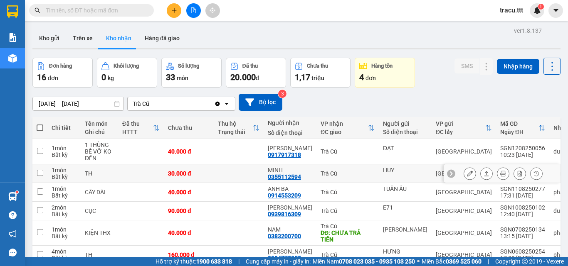
scroll to position [42, 0]
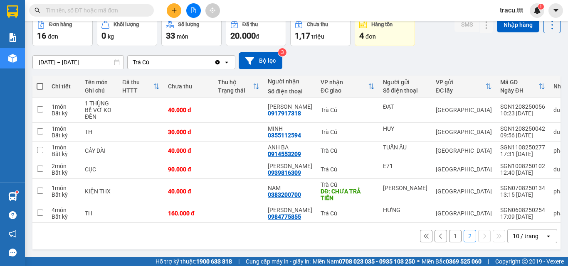
click at [449, 239] on button "1" at bounding box center [455, 236] width 12 height 12
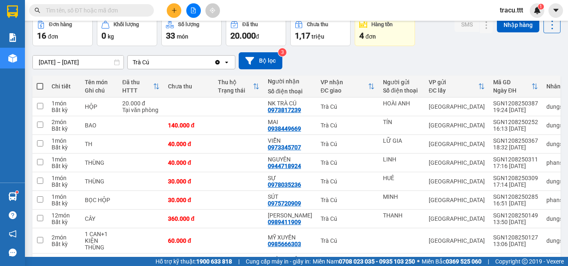
click at [190, 7] on button at bounding box center [193, 10] width 15 height 15
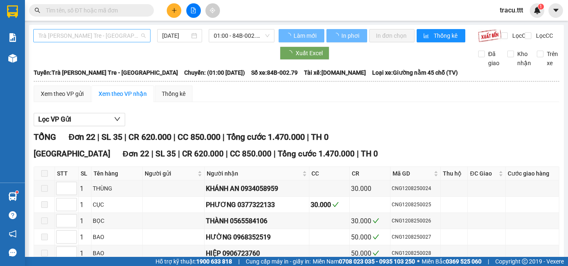
click at [107, 38] on span "Trà [PERSON_NAME] Tre - [GEOGRAPHIC_DATA]" at bounding box center [91, 36] width 107 height 12
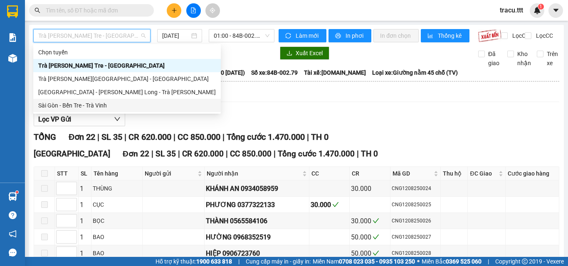
click at [107, 104] on div "Sài Gòn - Bến Tre - Trà Vinh" at bounding box center [126, 105] width 177 height 9
type input "[DATE]"
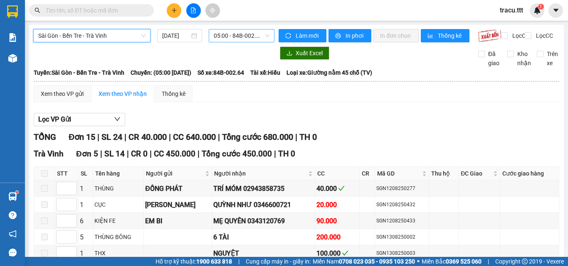
click at [216, 38] on span "05:00 - 84B-002.64" at bounding box center [242, 36] width 56 height 12
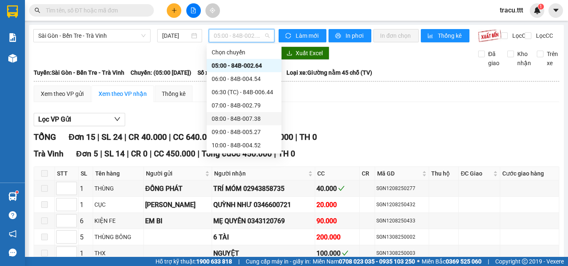
click at [241, 117] on div "08:00 - 84B-007.38" at bounding box center [244, 118] width 65 height 9
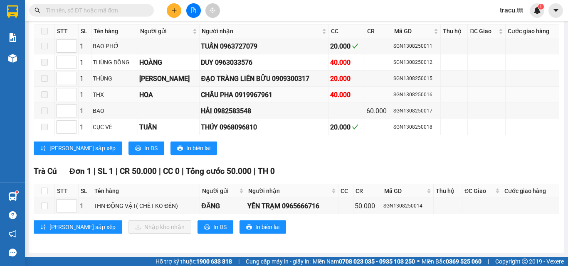
scroll to position [150, 0]
click at [43, 192] on input "checkbox" at bounding box center [44, 191] width 7 height 7
checkbox input "true"
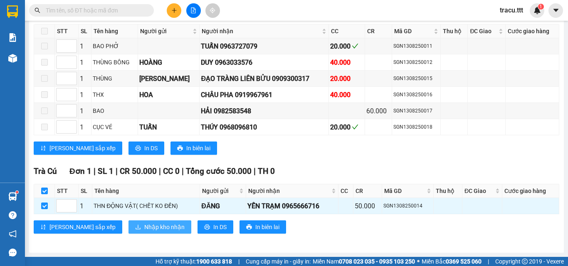
click at [144, 225] on span "Nhập kho nhận" at bounding box center [164, 227] width 40 height 9
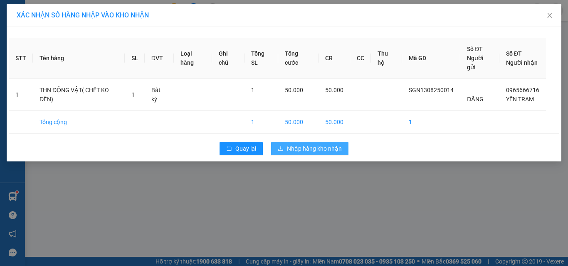
click at [299, 150] on span "Nhập hàng kho nhận" at bounding box center [314, 148] width 55 height 9
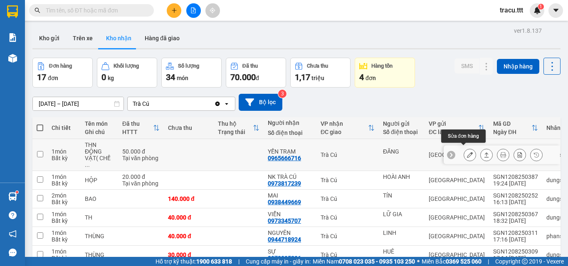
click at [467, 154] on button at bounding box center [470, 155] width 12 height 15
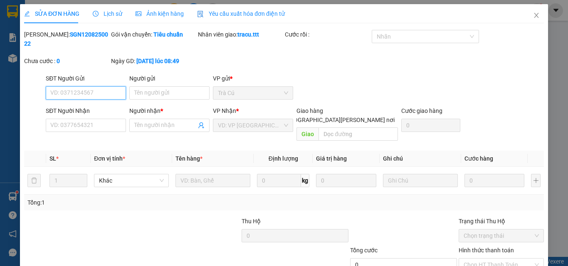
type input "ĐĂNG"
type input "0965666716"
type input "YẾN TRẠM"
type input "50.000"
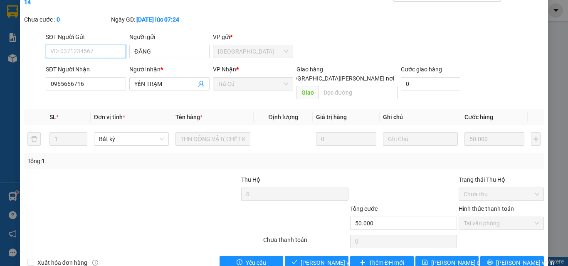
scroll to position [43, 0]
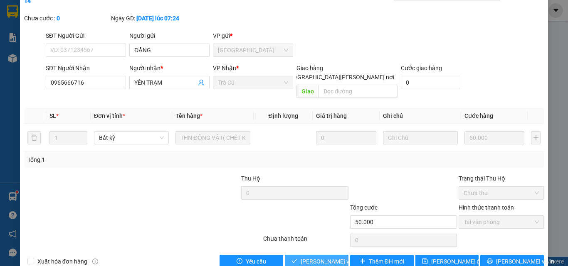
click at [319, 257] on span "[PERSON_NAME] và [PERSON_NAME] hàng" at bounding box center [357, 261] width 112 height 9
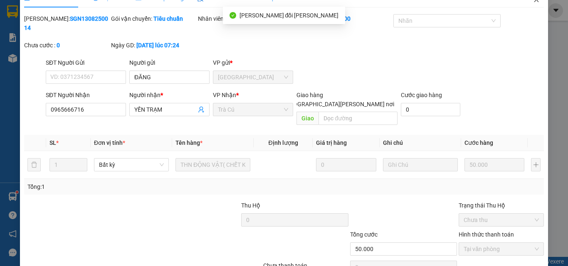
scroll to position [0, 0]
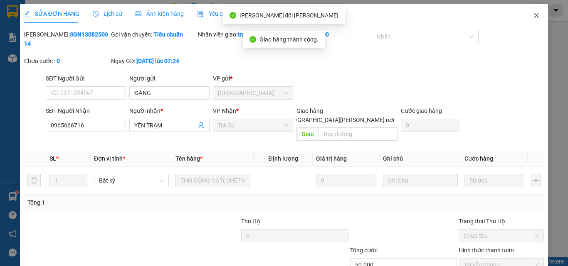
click at [530, 12] on span "Close" at bounding box center [536, 15] width 23 height 23
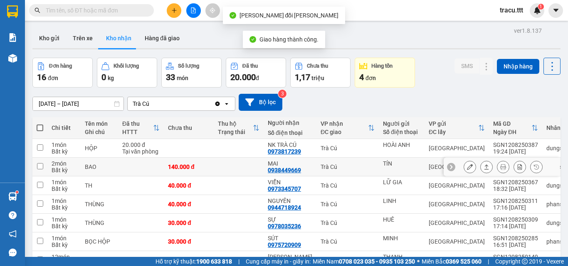
scroll to position [42, 0]
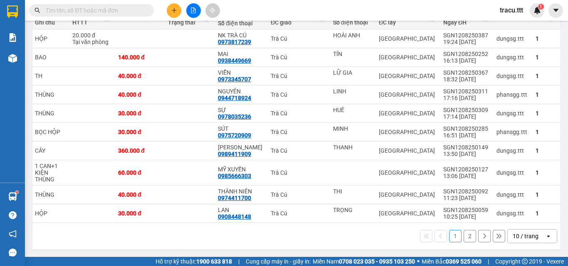
scroll to position [0, 72]
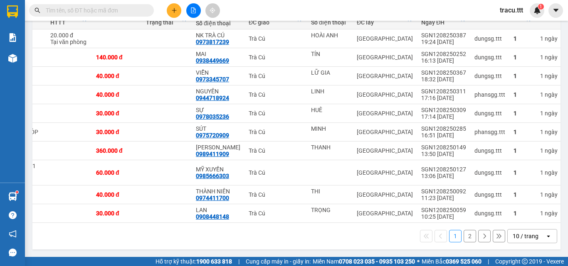
click at [465, 241] on button "2" at bounding box center [469, 236] width 12 height 12
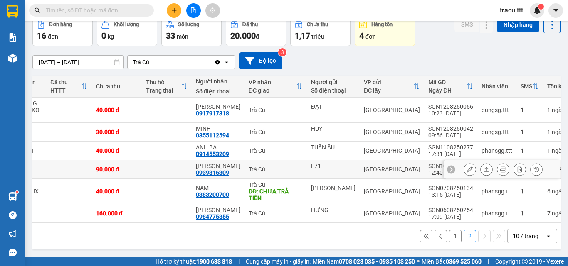
scroll to position [45, 0]
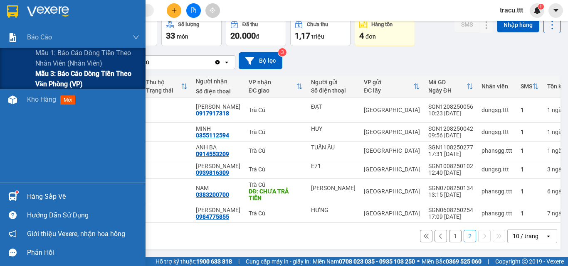
click at [52, 79] on span "Mẫu 3: Báo cáo dòng tiền theo văn phòng (VP)" at bounding box center [87, 79] width 104 height 21
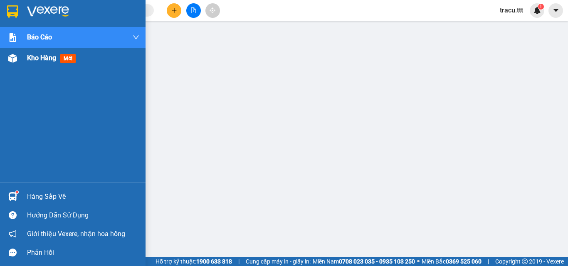
click at [27, 62] on span "Kho hàng" at bounding box center [41, 58] width 29 height 8
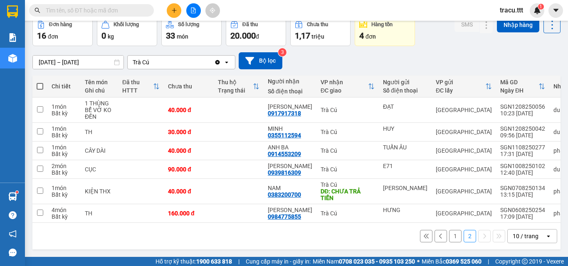
scroll to position [45, 0]
click at [450, 241] on button "1" at bounding box center [455, 236] width 12 height 12
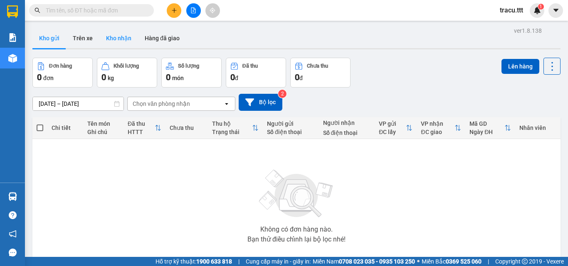
click at [110, 41] on button "Kho nhận" at bounding box center [118, 38] width 39 height 20
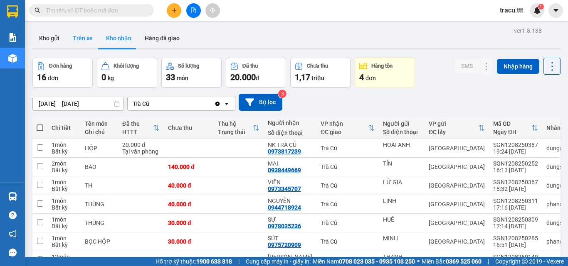
click at [76, 35] on button "Trên xe" at bounding box center [82, 38] width 33 height 20
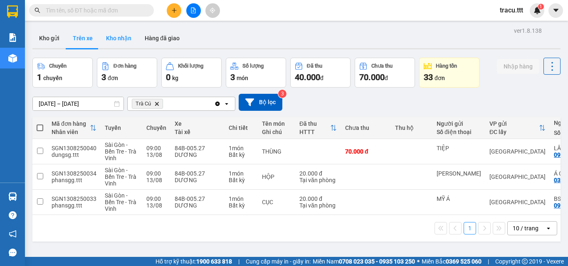
click at [113, 37] on button "Kho nhận" at bounding box center [118, 38] width 39 height 20
type input "[DATE] – [DATE]"
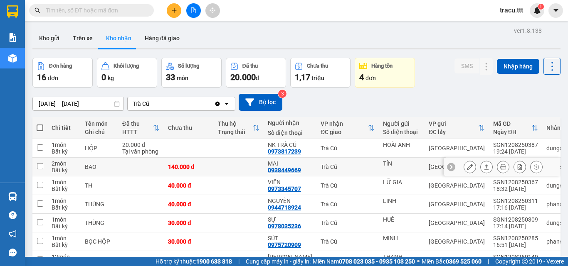
scroll to position [113, 0]
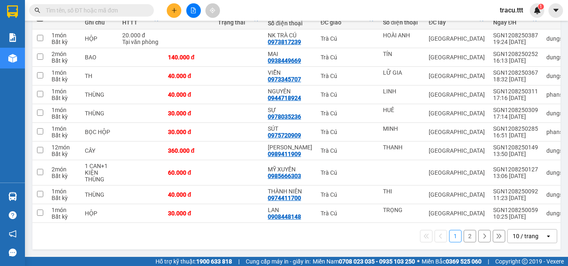
click at [463, 236] on button "2" at bounding box center [469, 236] width 12 height 12
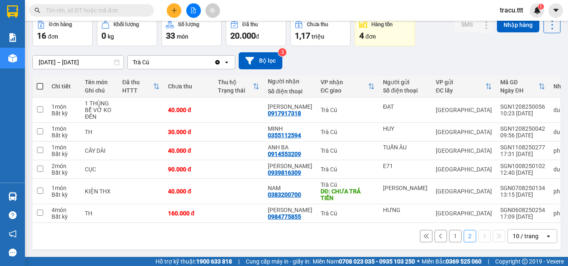
scroll to position [45, 0]
click at [449, 234] on button "1" at bounding box center [455, 236] width 12 height 12
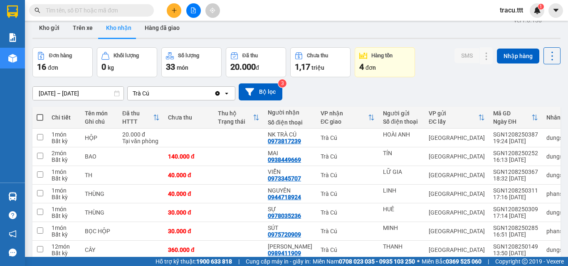
scroll to position [0, 0]
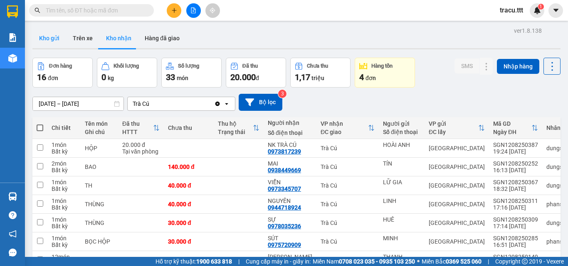
click at [42, 35] on button "Kho gửi" at bounding box center [49, 38] width 34 height 20
